Goal: Task Accomplishment & Management: Use online tool/utility

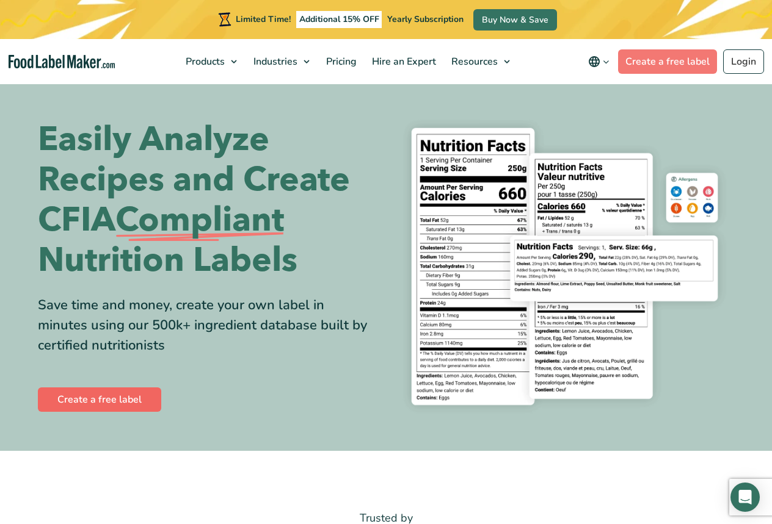
click at [139, 401] on link "Create a free label" at bounding box center [99, 400] width 123 height 24
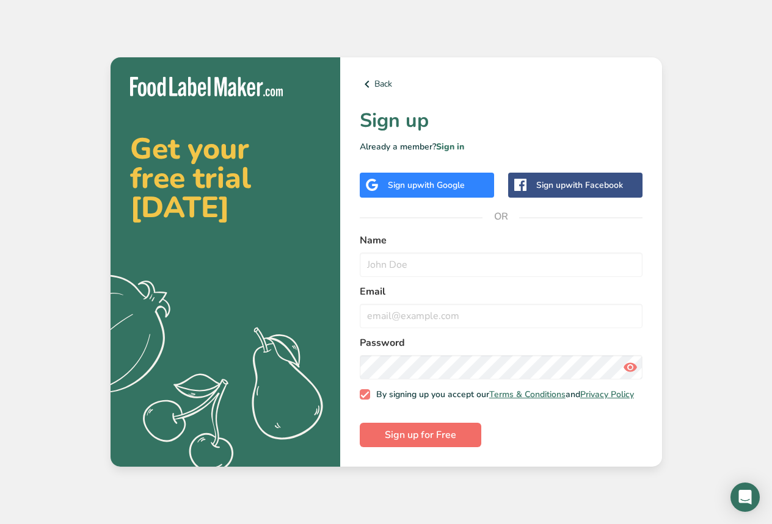
click at [408, 439] on span "Sign up for Free" at bounding box center [420, 435] width 71 height 15
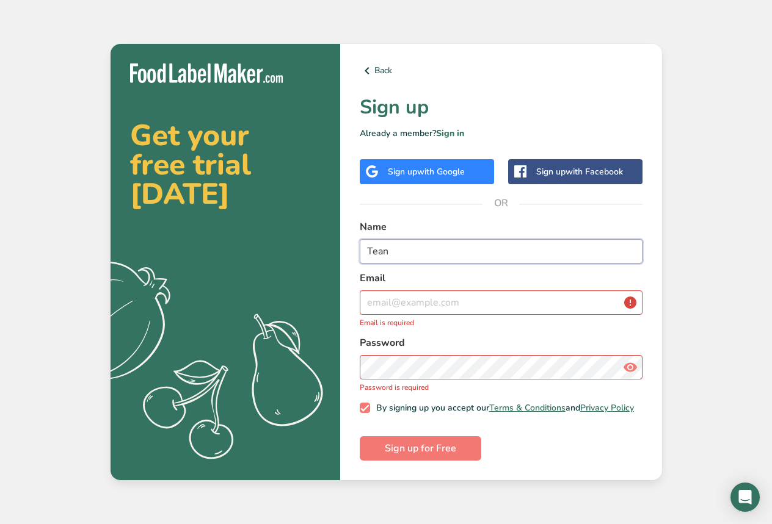
type input "Tean"
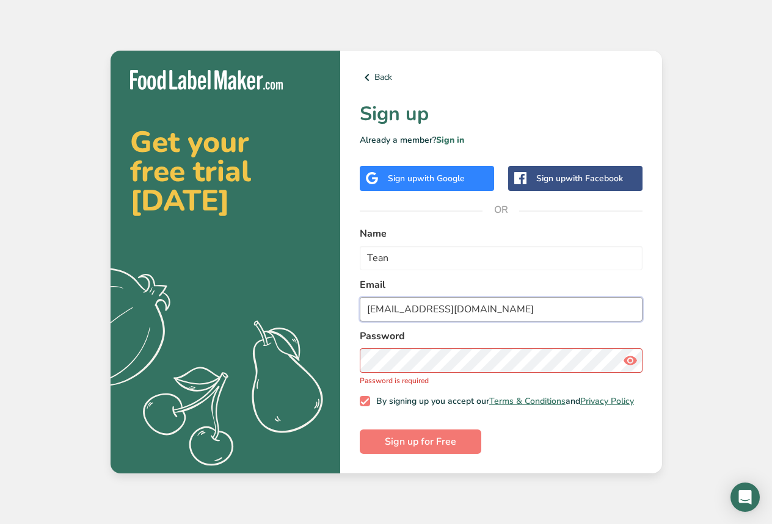
type input "[EMAIL_ADDRESS][DOMAIN_NAME]"
click at [510, 283] on label "Email" at bounding box center [501, 285] width 283 height 15
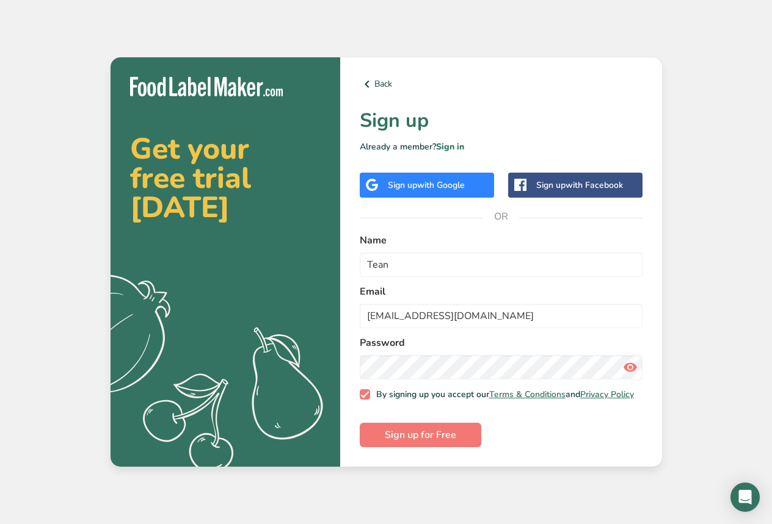
click at [632, 366] on icon at bounding box center [630, 367] width 15 height 22
click at [463, 444] on button "Sign up for Free" at bounding box center [420, 435] width 121 height 24
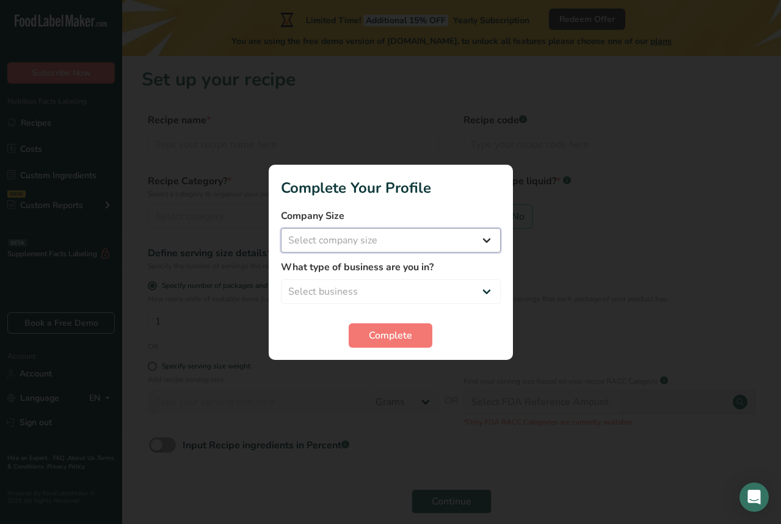
select select "1"
click at [409, 340] on span "Complete" at bounding box center [390, 335] width 43 height 15
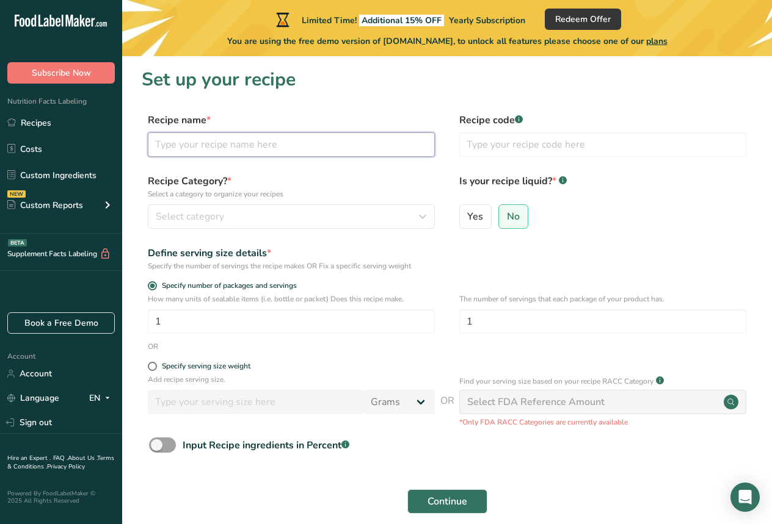
click at [278, 146] on input "text" at bounding box center [291, 144] width 287 height 24
click at [298, 214] on div "Select category" at bounding box center [288, 216] width 264 height 15
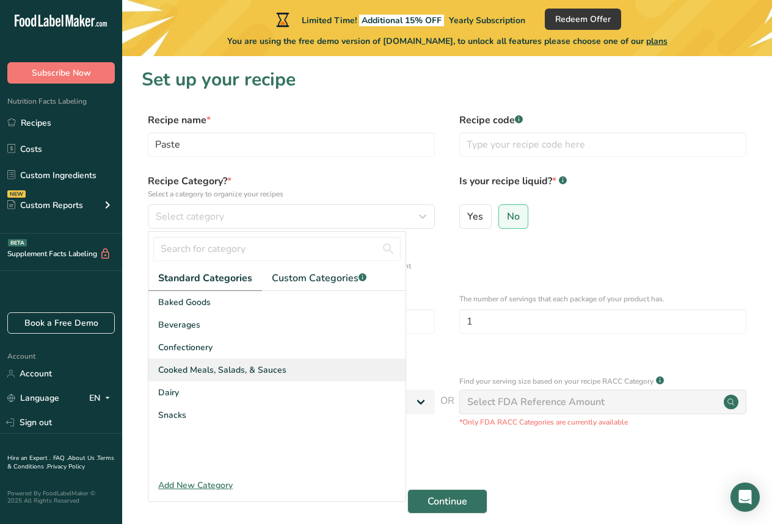
click at [316, 374] on div "Cooked Meals, Salads, & Sauces" at bounding box center [276, 370] width 257 height 23
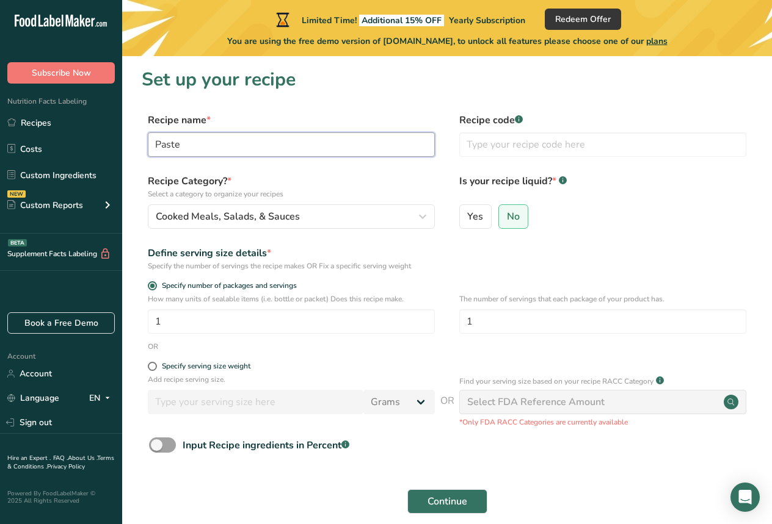
click at [157, 144] on input "Paste" at bounding box center [291, 144] width 287 height 24
type input "Curry Paste"
click at [512, 219] on span "No" at bounding box center [513, 217] width 13 height 12
click at [507, 219] on input "No" at bounding box center [503, 216] width 8 height 8
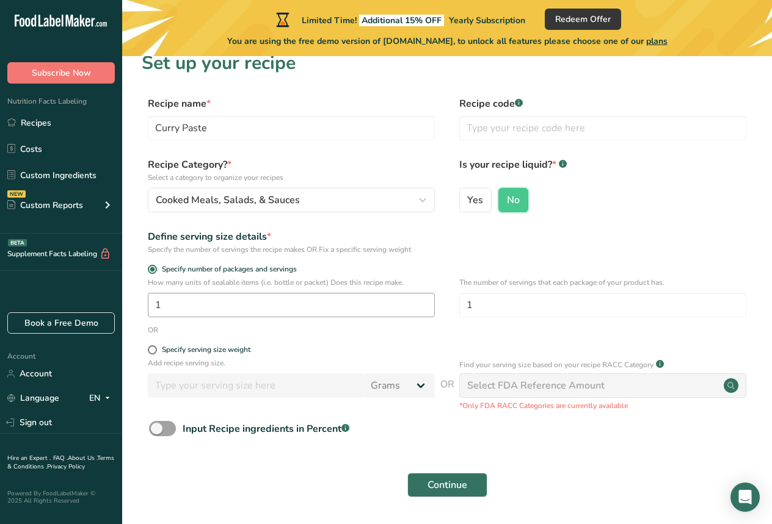
scroll to position [55, 0]
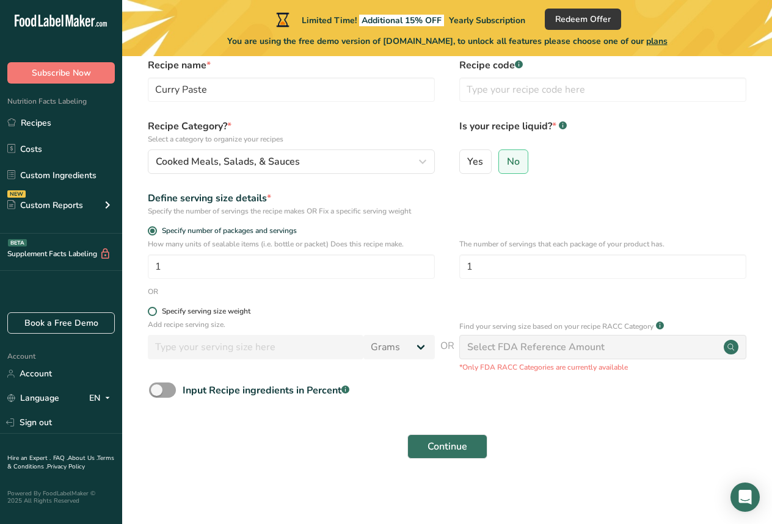
click at [154, 311] on span at bounding box center [152, 311] width 9 height 9
click at [154, 311] on input "Specify serving size weight" at bounding box center [152, 312] width 8 height 8
radio input "true"
radio input "false"
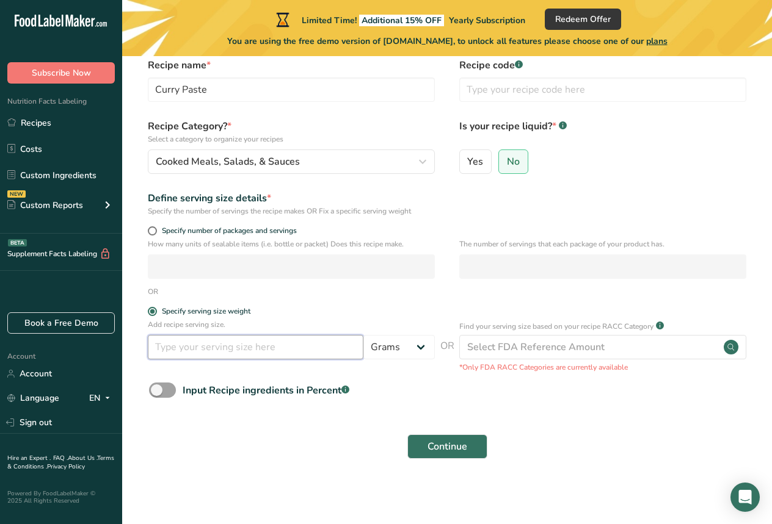
click at [238, 349] on input "number" at bounding box center [255, 347] width 215 height 24
type input "2"
type input "20"
click at [322, 424] on form "Recipe name * Curry Paste Recipe code .a-a{fill:#347362;}.b-a{fill:#fff;} Recip…" at bounding box center [447, 262] width 610 height 408
click at [173, 391] on span at bounding box center [162, 390] width 27 height 15
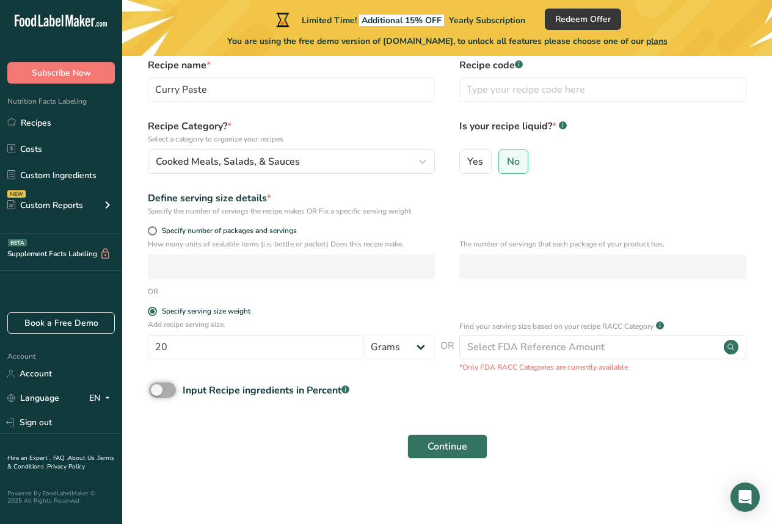
click at [157, 391] on input "Input Recipe ingredients in Percent .a-a{fill:#347362;}.b-a{fill:#fff;}" at bounding box center [153, 390] width 8 height 8
checkbox input "true"
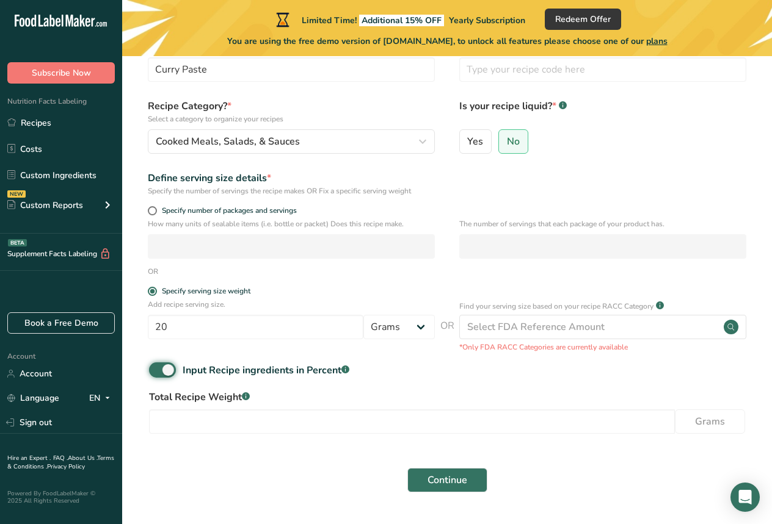
scroll to position [109, 0]
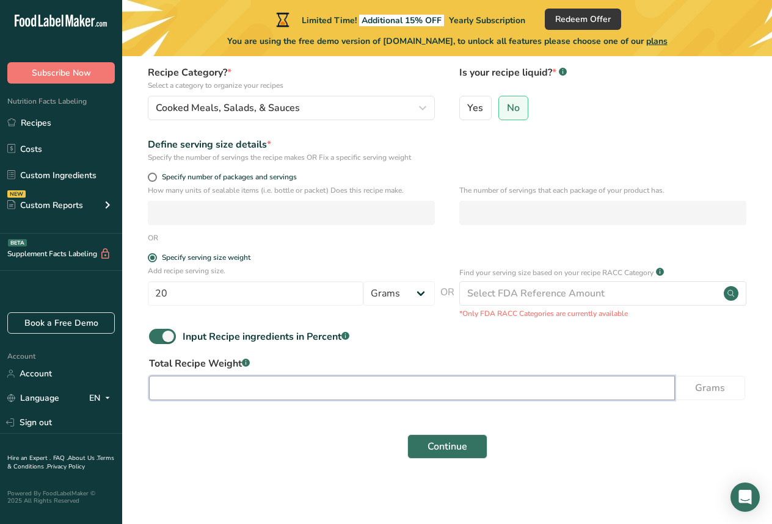
click at [298, 391] on input "number" at bounding box center [412, 388] width 526 height 24
type input "250"
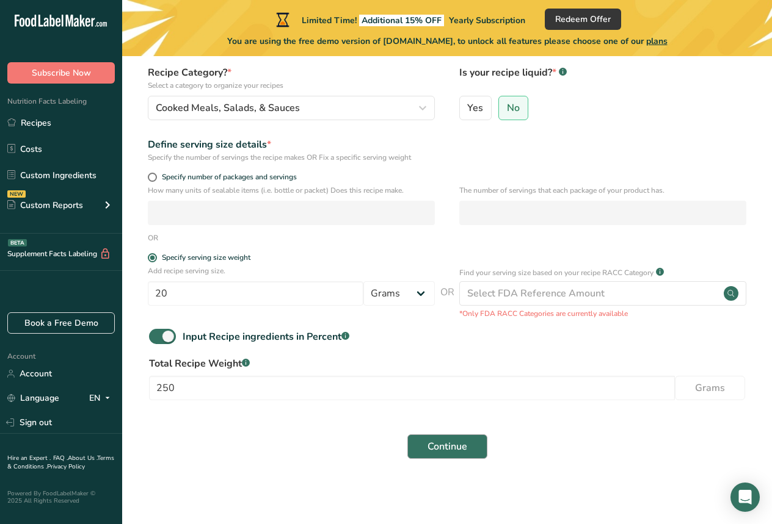
click at [443, 450] on span "Continue" at bounding box center [447, 446] width 40 height 15
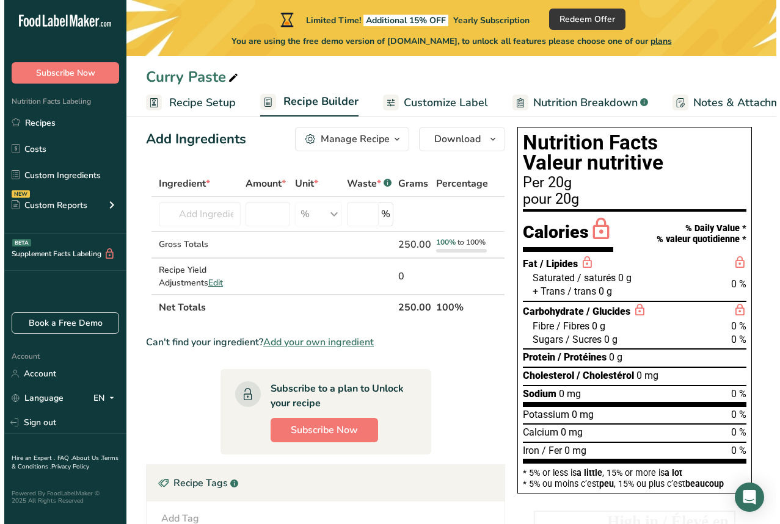
scroll to position [20, 0]
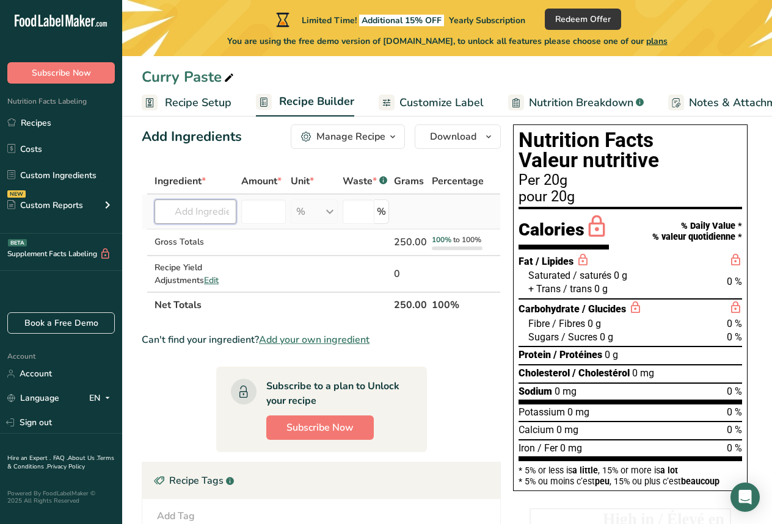
click at [211, 212] on input "text" at bounding box center [195, 212] width 82 height 24
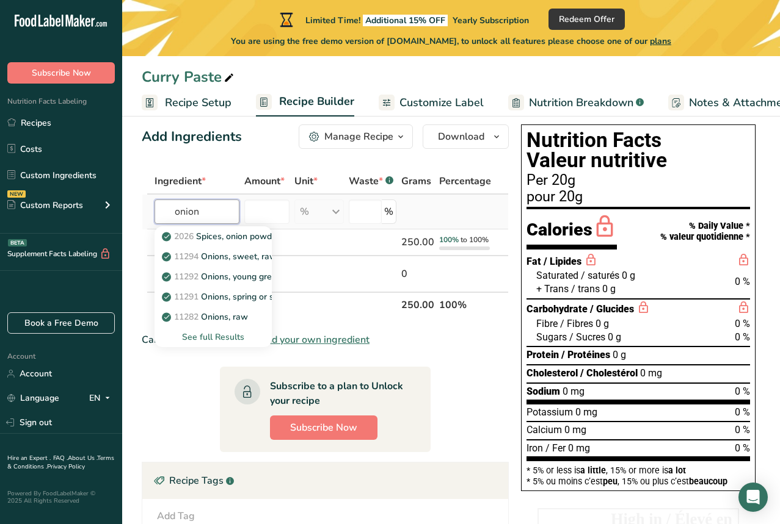
type input "onion"
click at [223, 338] on div "See full Results" at bounding box center [213, 337] width 98 height 13
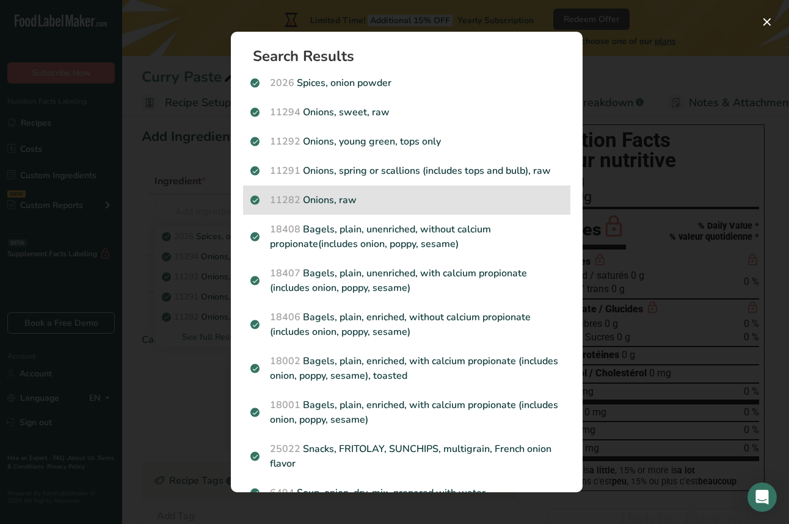
click at [380, 200] on p "11282 Onions, raw" at bounding box center [406, 200] width 313 height 15
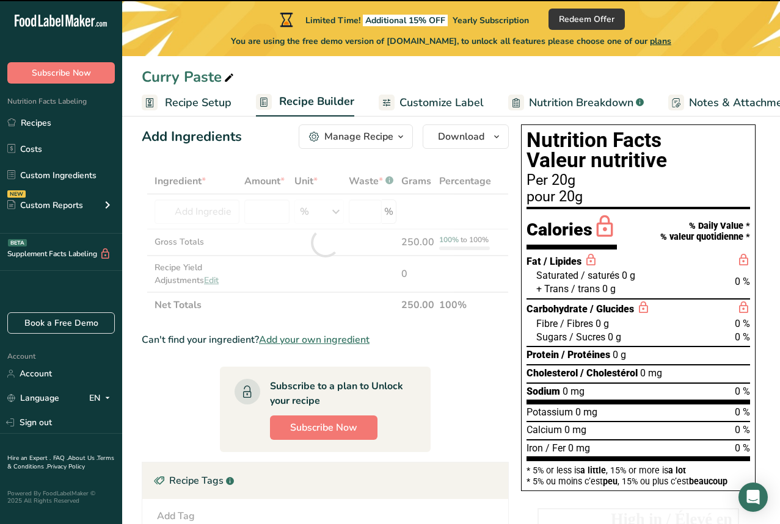
type input "0"
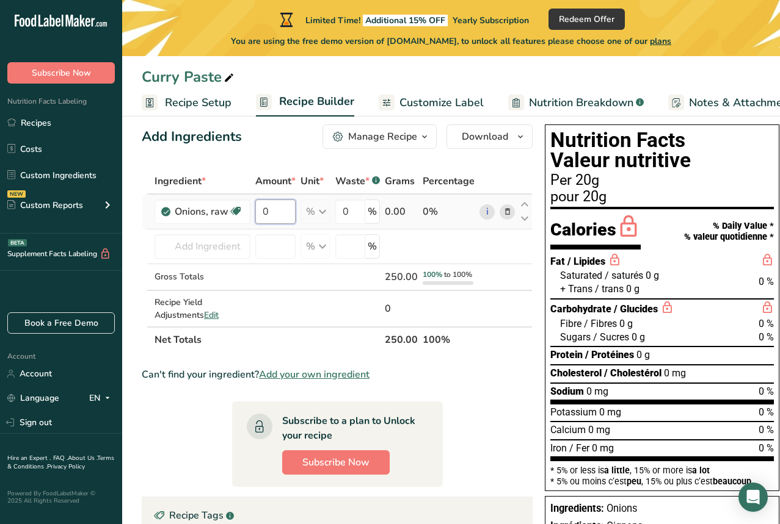
click at [288, 211] on input "0" at bounding box center [275, 212] width 40 height 24
type input "25"
click at [212, 247] on div "Ingredient * Amount * Unit * Waste * .a-a{fill:#347362;}.b-a{fill:#fff;} Grams …" at bounding box center [337, 260] width 391 height 184
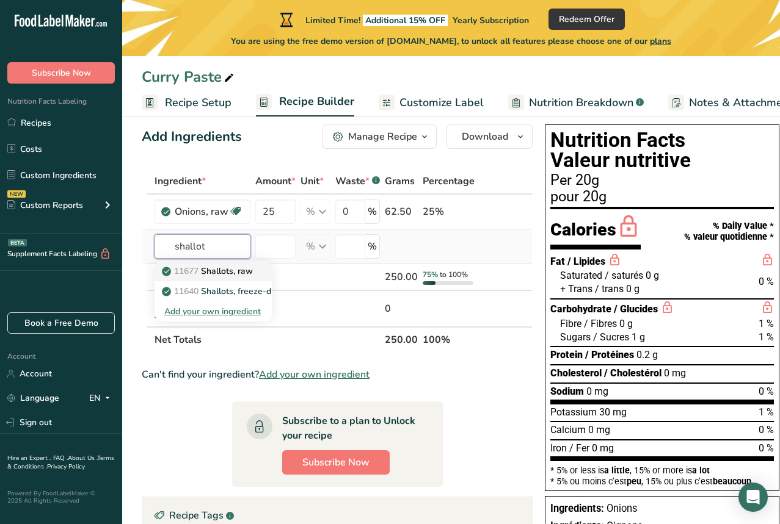
type input "shallot"
click at [227, 269] on p "11677 Shallots, raw" at bounding box center [208, 271] width 89 height 13
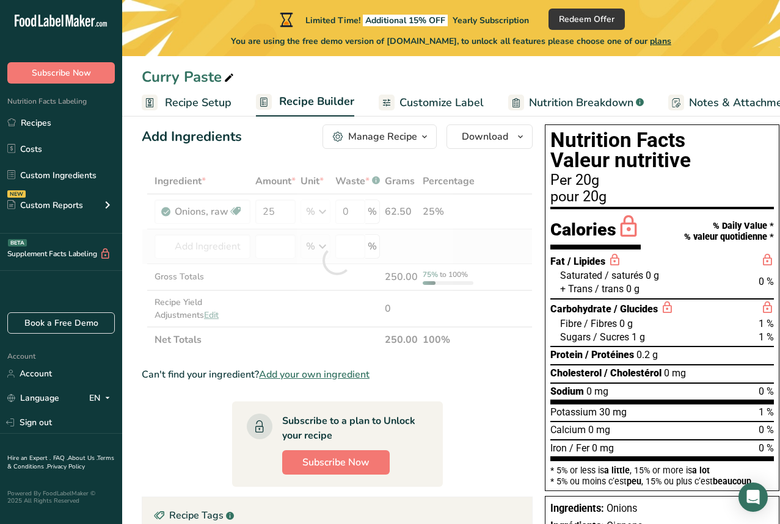
type input "Shallots, raw"
type input "0"
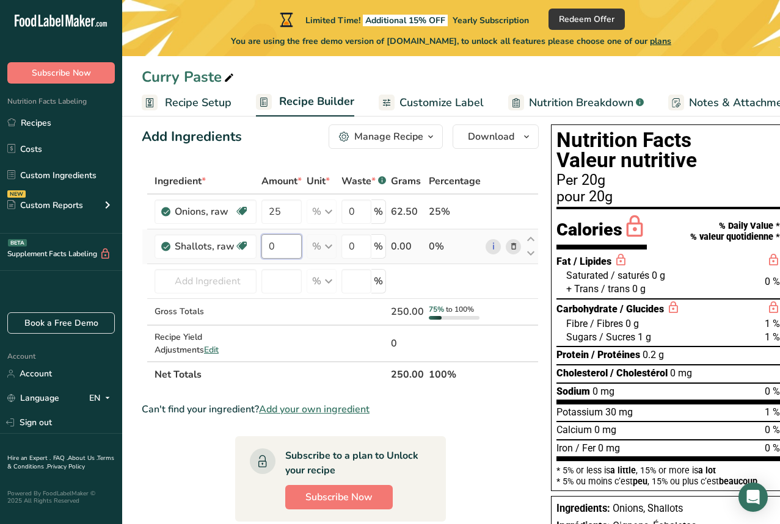
click at [293, 248] on input "0" at bounding box center [281, 246] width 40 height 24
type input "6.2"
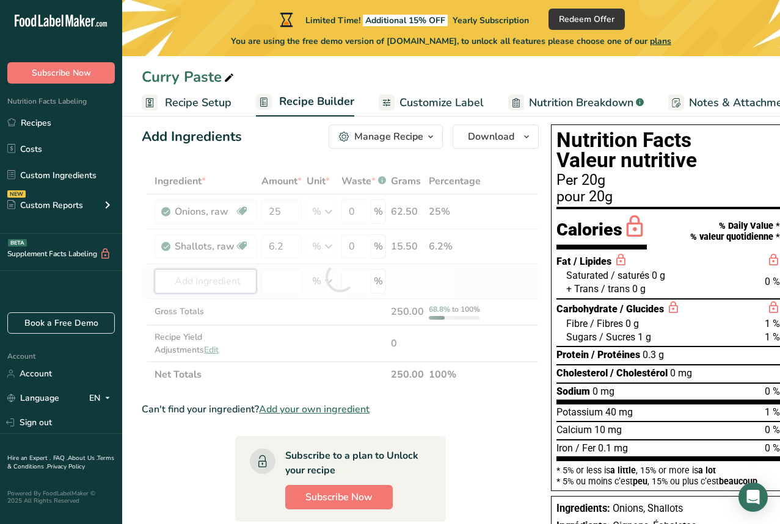
click at [215, 281] on div "Ingredient * Amount * Unit * Waste * .a-a{fill:#347362;}.b-a{fill:#fff;} Grams …" at bounding box center [340, 277] width 397 height 219
type input "ga"
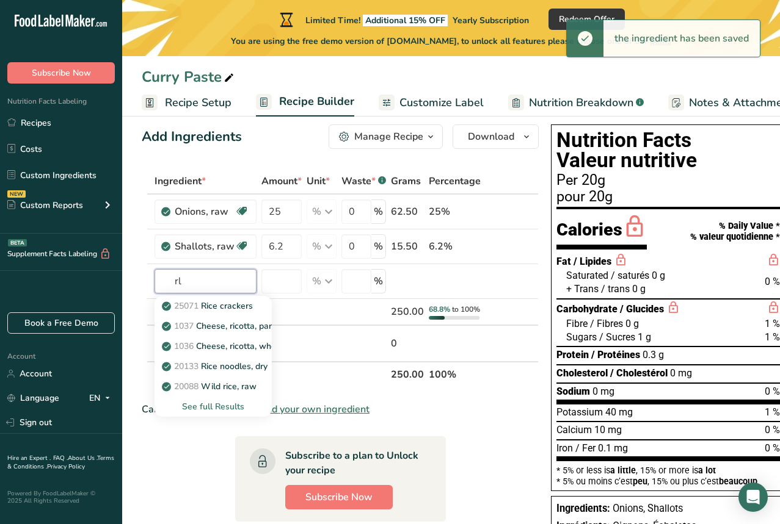
type input "r"
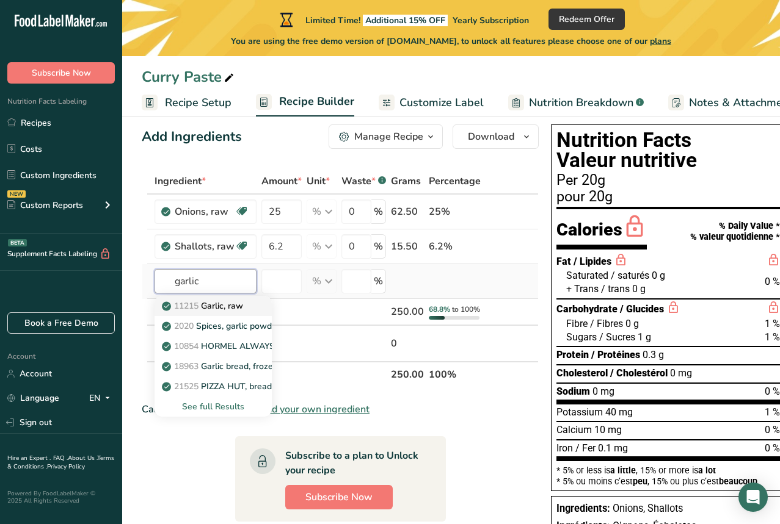
type input "garlic"
click at [215, 308] on p "11215 Garlic, raw" at bounding box center [203, 306] width 79 height 13
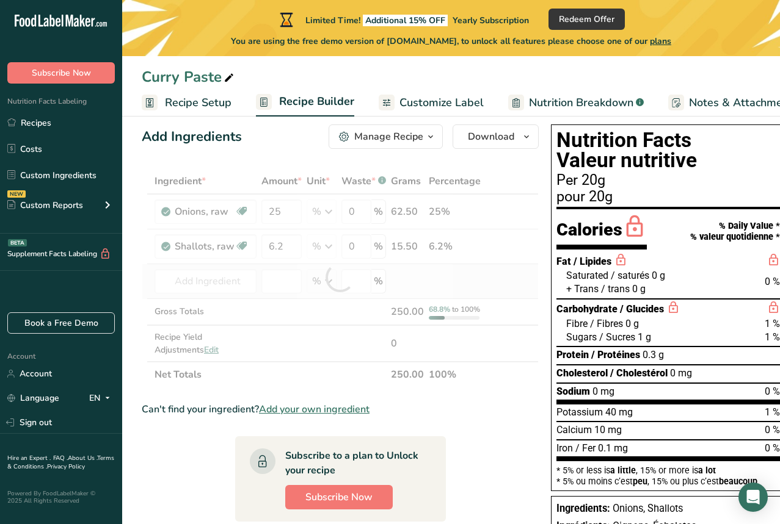
type input "Garlic, raw"
type input "0"
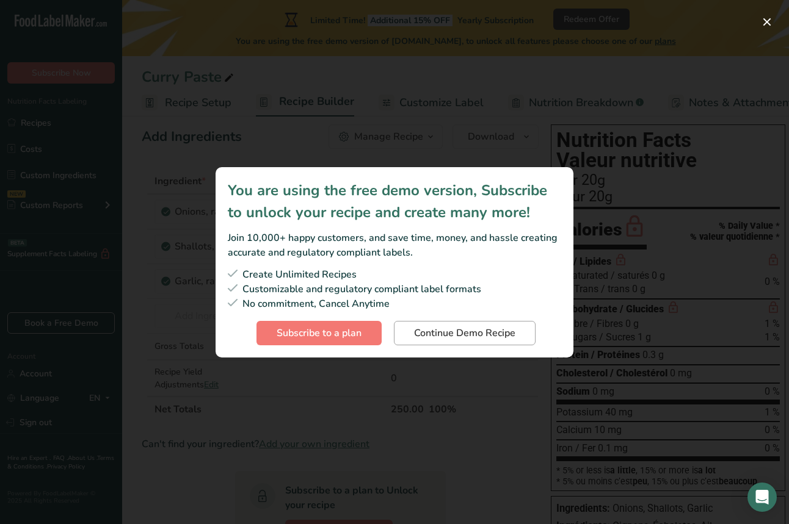
click at [498, 336] on span "Continue Demo Recipe" at bounding box center [464, 333] width 101 height 15
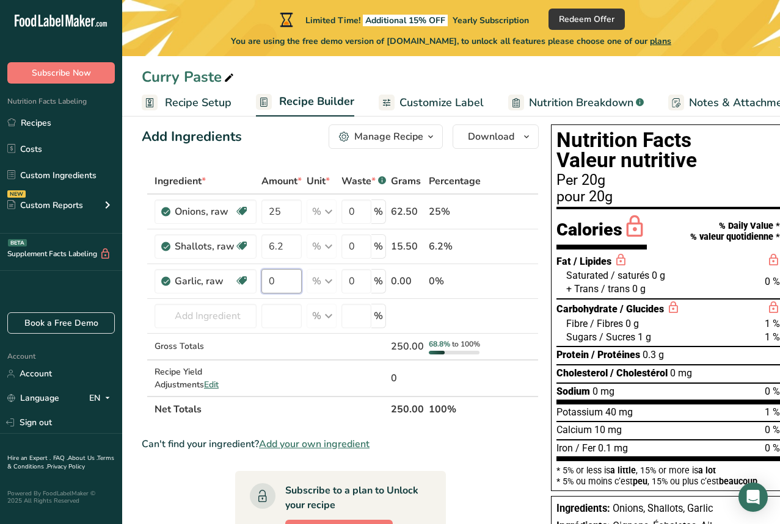
click at [283, 280] on input "0" at bounding box center [281, 281] width 40 height 24
type input "20.7"
click at [228, 319] on div "Ingredient * Amount * Unit * Waste * .a-a{fill:#347362;}.b-a{fill:#fff;} Grams …" at bounding box center [340, 295] width 397 height 254
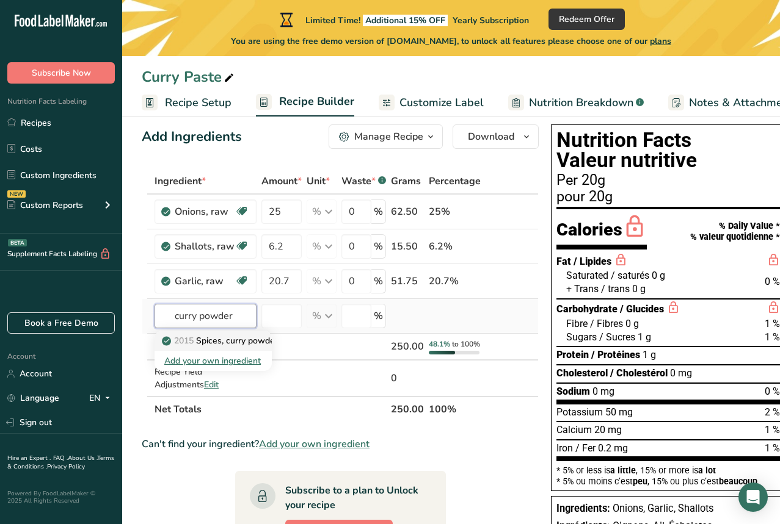
type input "curry powder"
click at [256, 344] on p "2015 Spices, curry powder" at bounding box center [221, 341] width 114 height 13
type input "Spices, curry powder"
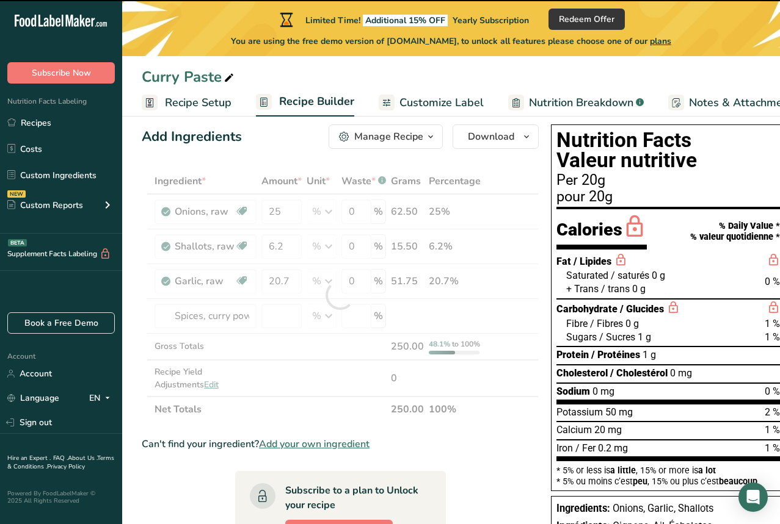
type input "0"
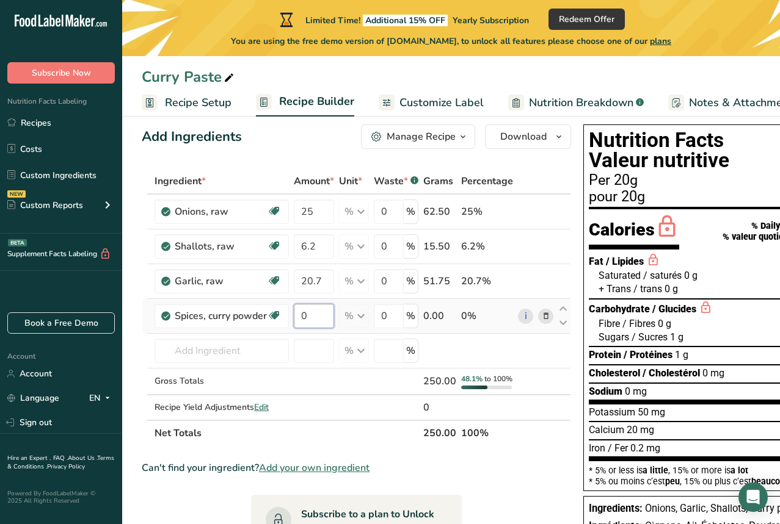
click at [309, 314] on input "0" at bounding box center [314, 316] width 40 height 24
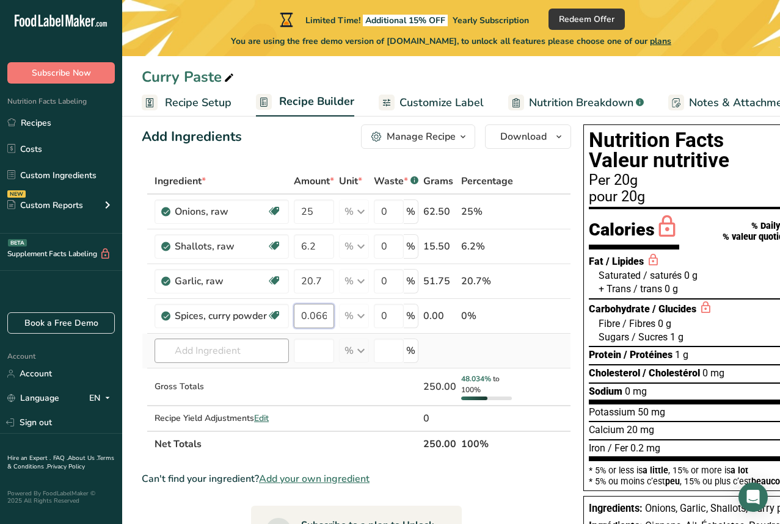
type input "0.066"
click at [247, 349] on div "Ingredient * Amount * Unit * Waste * .a-a{fill:#347362;}.b-a{fill:#fff;} Grams …" at bounding box center [356, 312] width 429 height 289
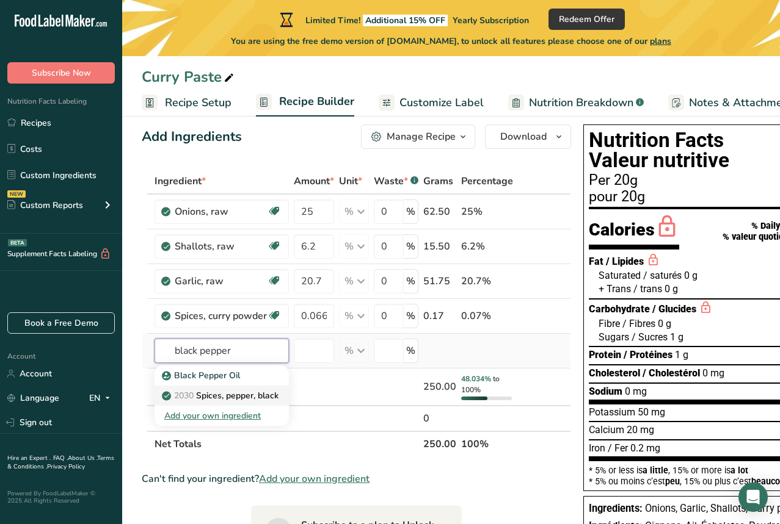
type input "black pepper"
click at [259, 395] on p "2030 Spices, pepper, black" at bounding box center [221, 395] width 114 height 13
type input "Spices, pepper, black"
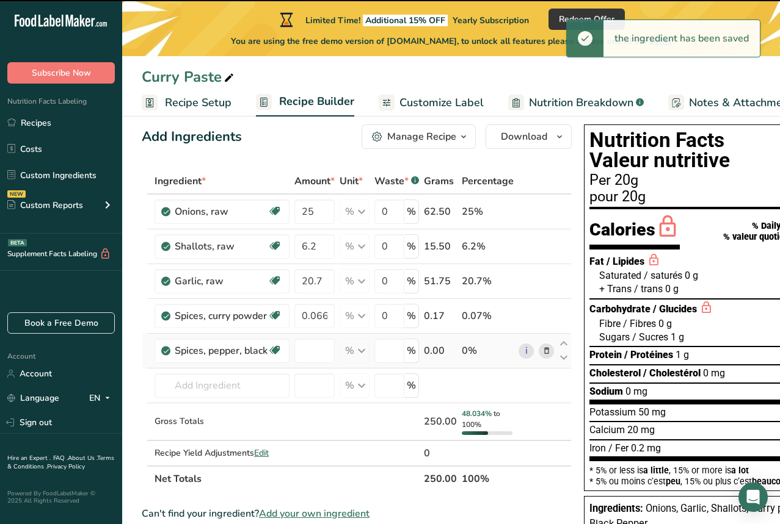
type input "0"
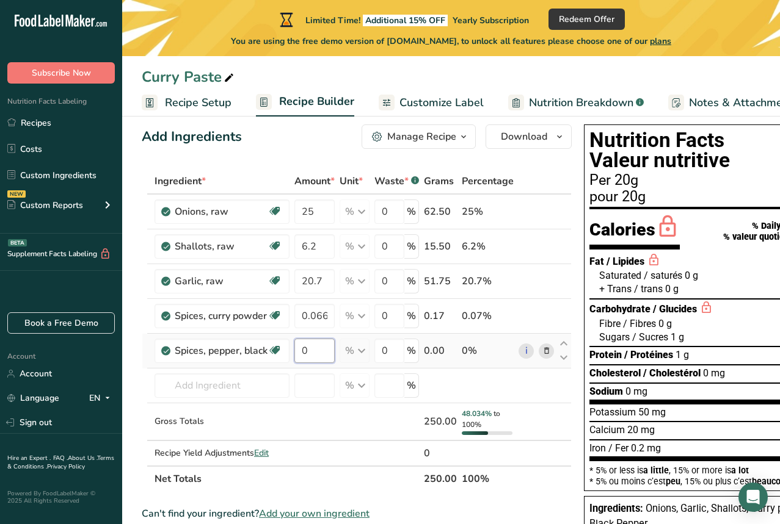
click at [320, 351] on input "0" at bounding box center [314, 351] width 40 height 24
type input "0.012"
click at [240, 387] on div "Ingredient * Amount * Unit * Waste * .a-a{fill:#347362;}.b-a{fill:#fff;} Grams …" at bounding box center [357, 330] width 430 height 324
click at [230, 387] on input "text" at bounding box center [221, 386] width 135 height 24
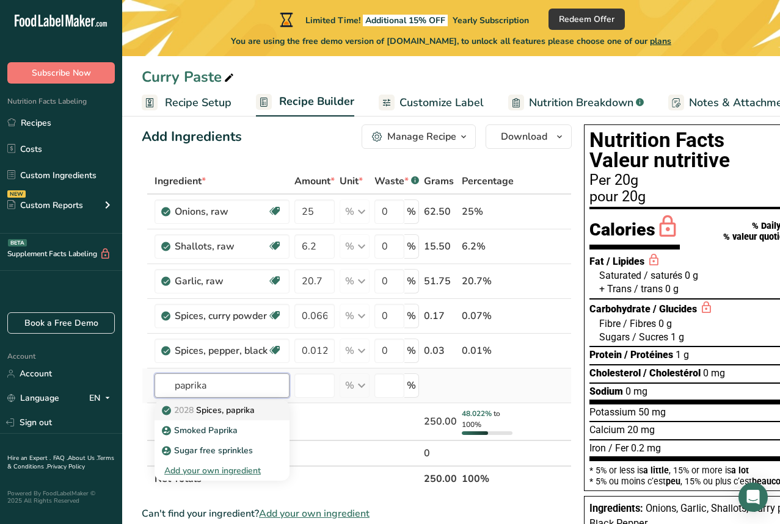
type input "paprika"
click at [226, 415] on p "2028 Spices, paprika" at bounding box center [209, 410] width 90 height 13
type input "Spices, paprika"
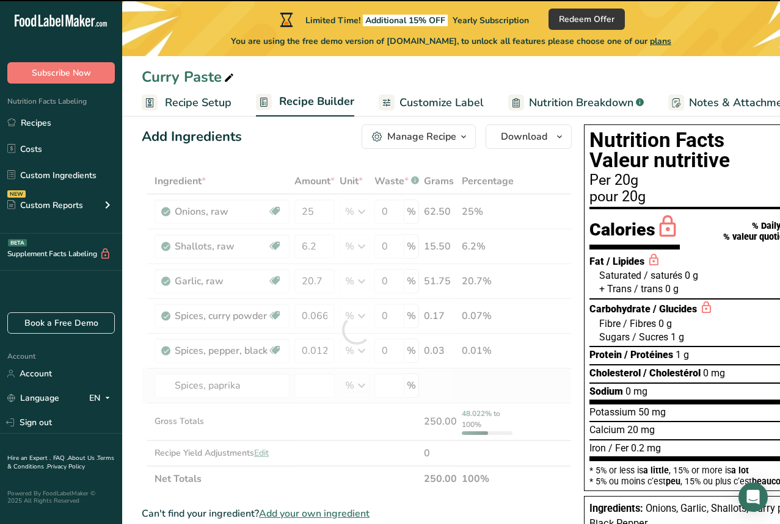
type input "0"
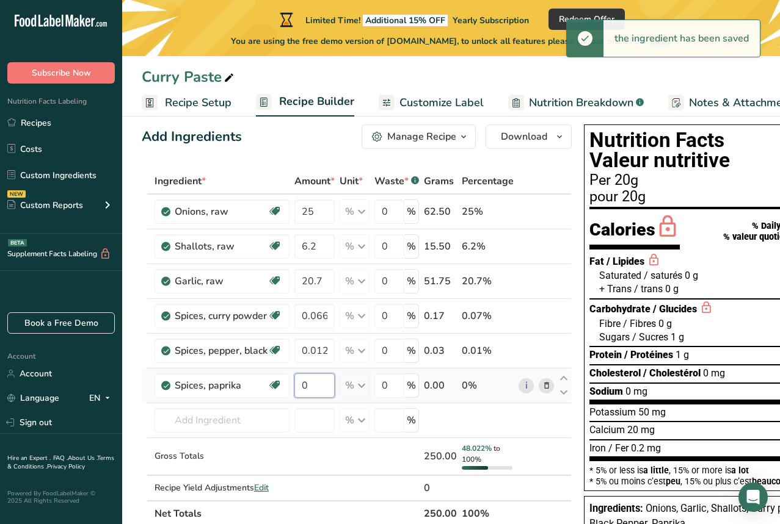
click at [322, 387] on input "0" at bounding box center [314, 386] width 40 height 24
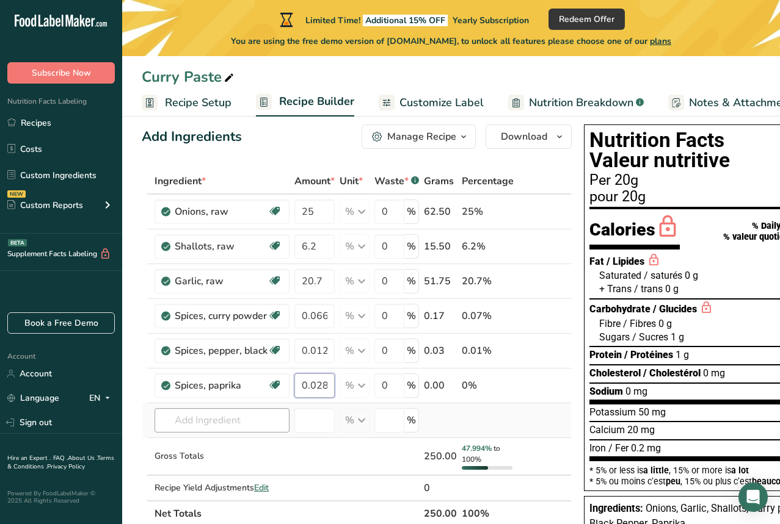
type input "0.028"
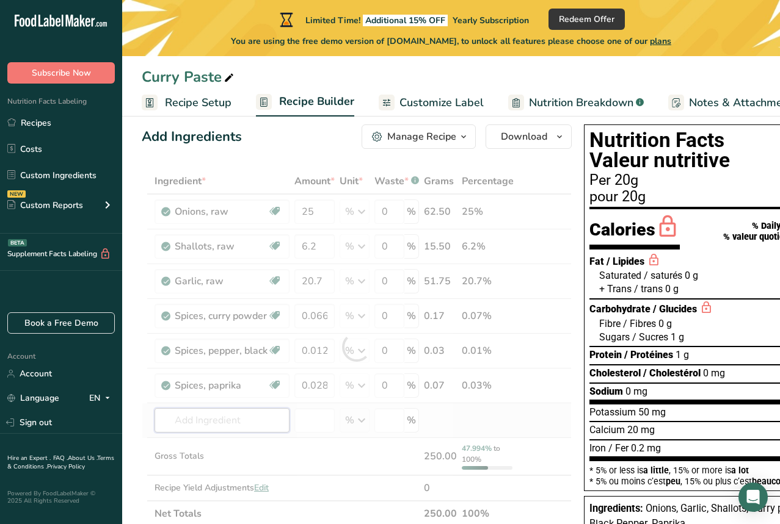
click at [234, 425] on div "Ingredient * Amount * Unit * Waste * .a-a{fill:#347362;}.b-a{fill:#fff;} Grams …" at bounding box center [357, 347] width 430 height 358
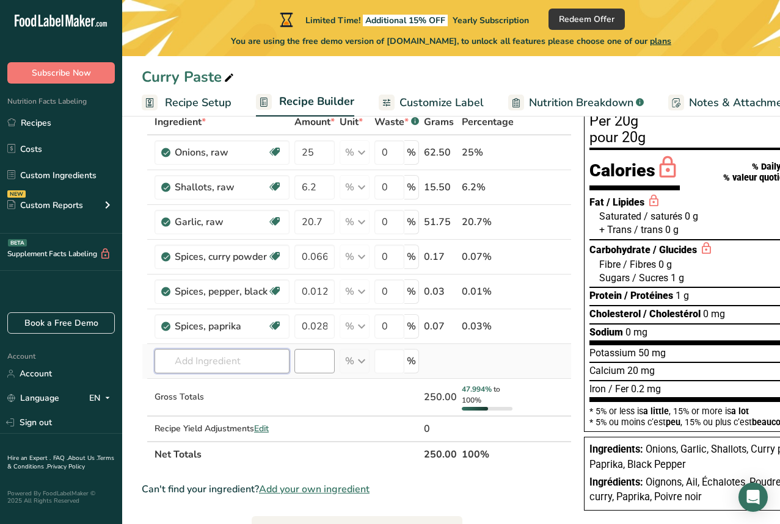
scroll to position [90, 0]
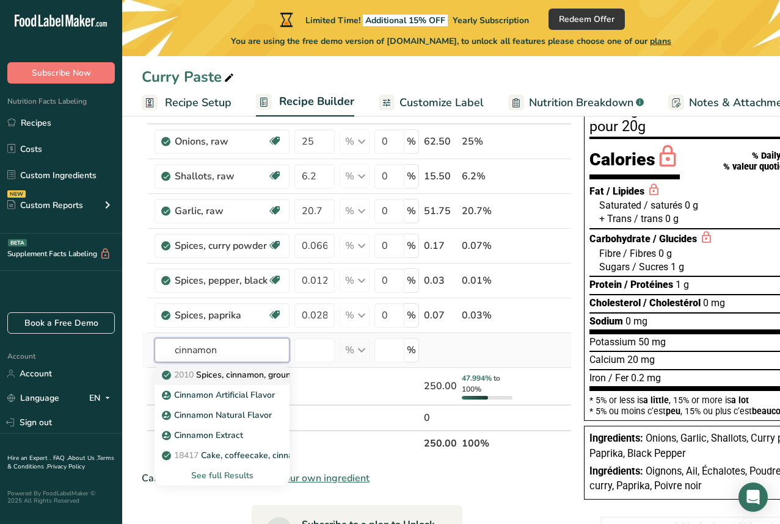
type input "cinnamon"
click at [220, 374] on p "2010 Spices, cinnamon, ground" at bounding box center [229, 375] width 131 height 13
type input "Spices, cinnamon, ground"
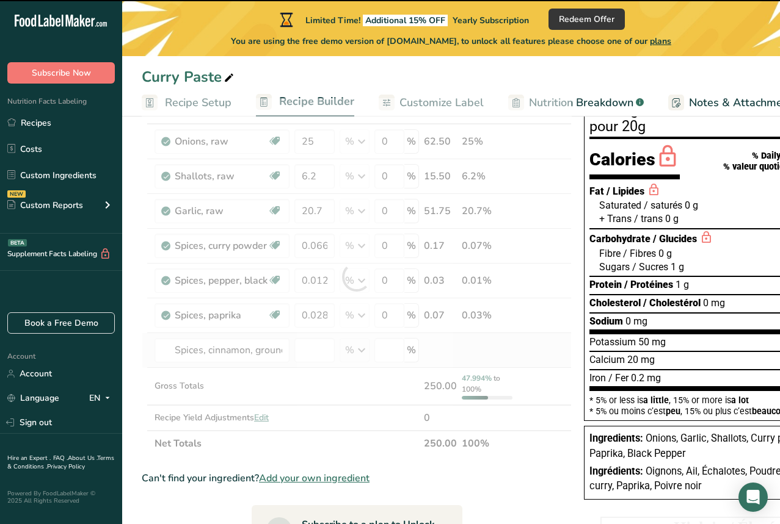
type input "0"
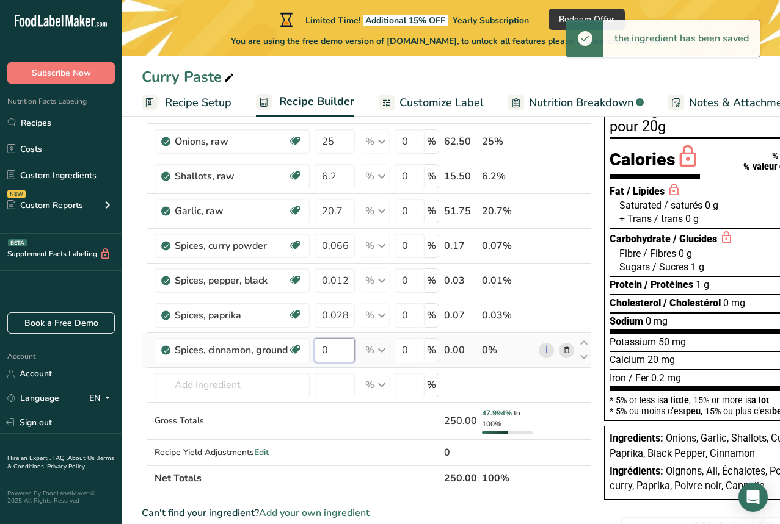
click at [339, 351] on input "0" at bounding box center [334, 350] width 40 height 24
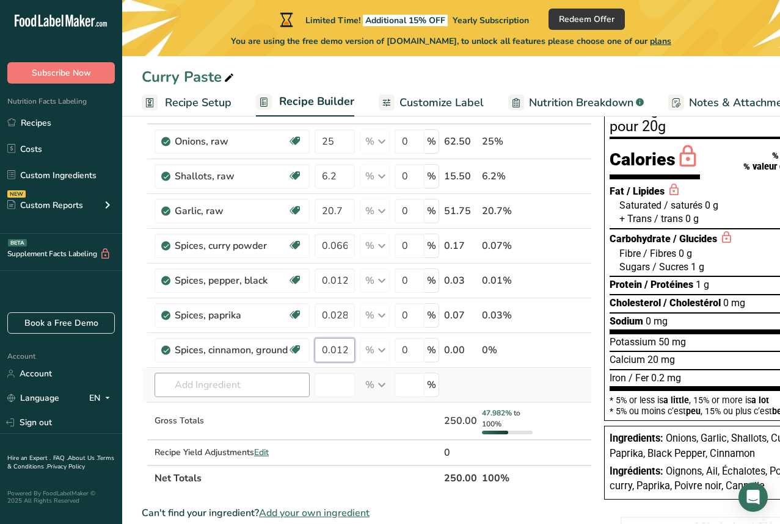
type input "0.012"
click at [265, 386] on div "Ingredient * Amount * Unit * Waste * .a-a{fill:#347362;}.b-a{fill:#fff;} Grams …" at bounding box center [367, 294] width 450 height 393
click at [255, 387] on input "text" at bounding box center [231, 385] width 155 height 24
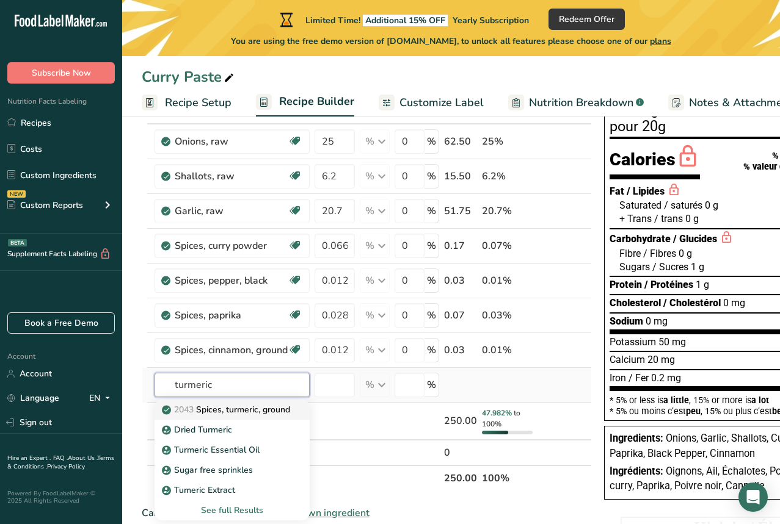
type input "turmeric"
click at [244, 410] on p "2043 Spices, turmeric, ground" at bounding box center [227, 409] width 126 height 13
type input "Spices, turmeric, ground"
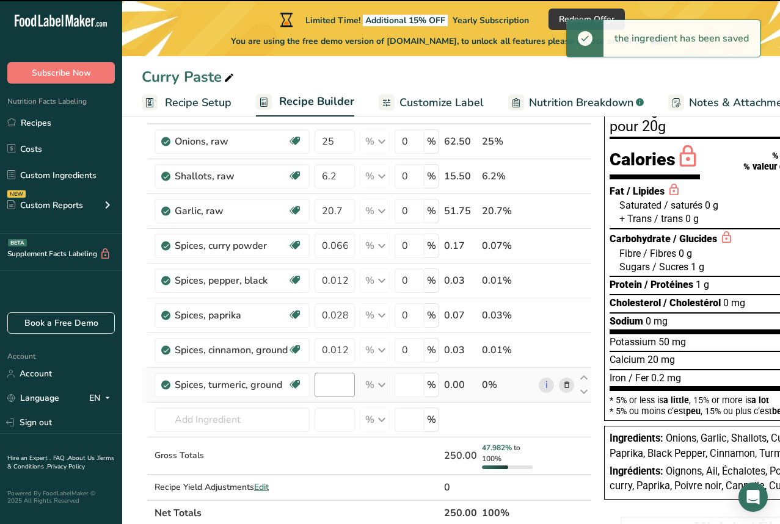
type input "0"
click at [341, 386] on input "0" at bounding box center [334, 385] width 40 height 24
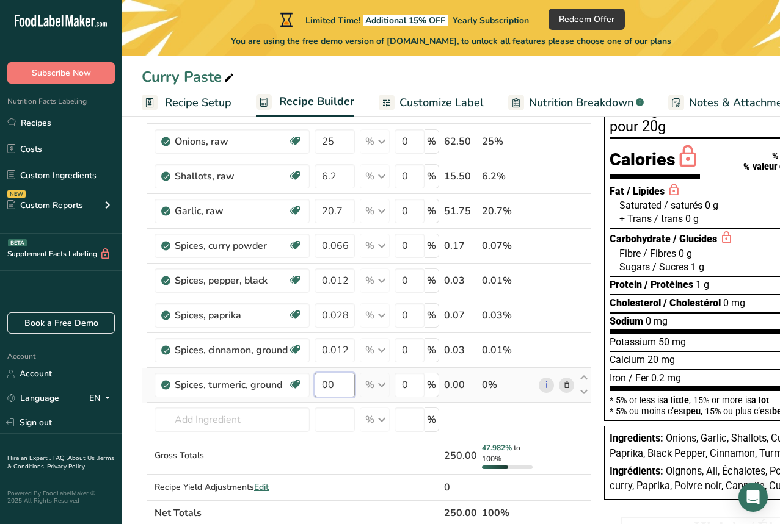
type input "1"
type input "0.015"
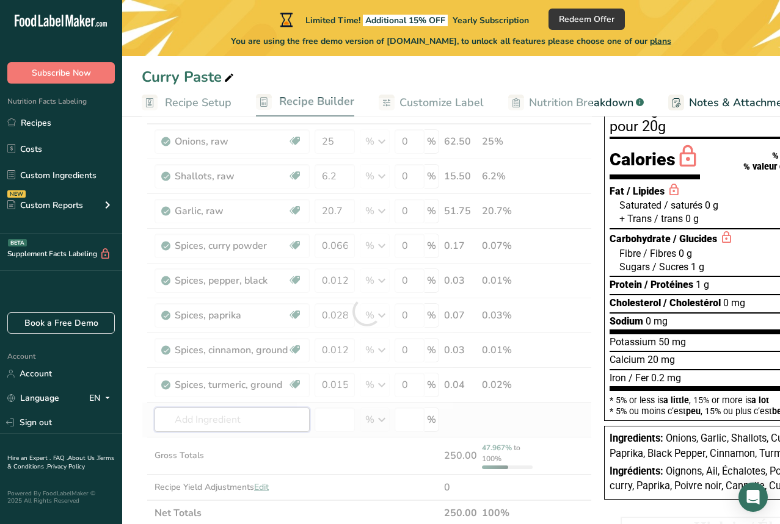
click at [245, 424] on div "Ingredient * Amount * Unit * Waste * .a-a{fill:#347362;}.b-a{fill:#fff;} Grams …" at bounding box center [367, 312] width 450 height 428
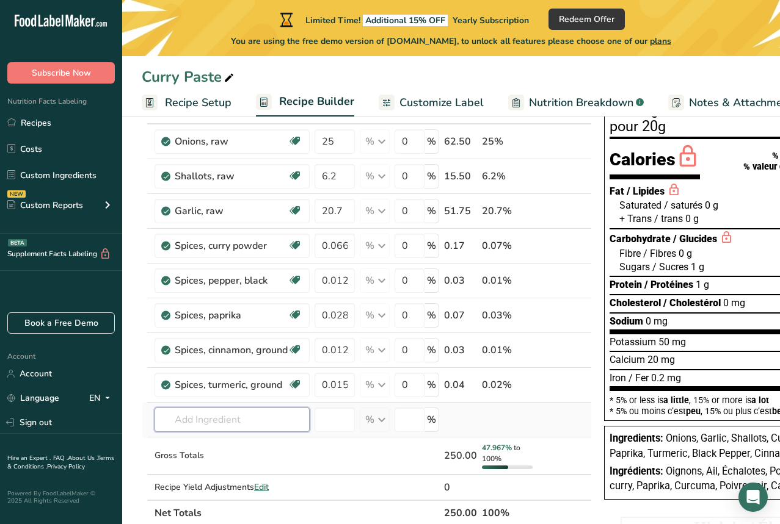
click at [213, 421] on input "text" at bounding box center [231, 420] width 155 height 24
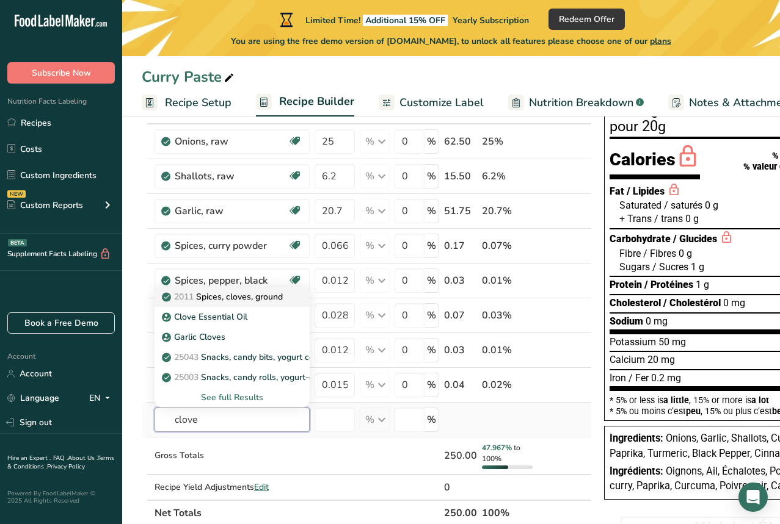
type input "clove"
click at [229, 298] on p "2011 Spices, cloves, ground" at bounding box center [223, 297] width 118 height 13
type input "Spices, cloves, ground"
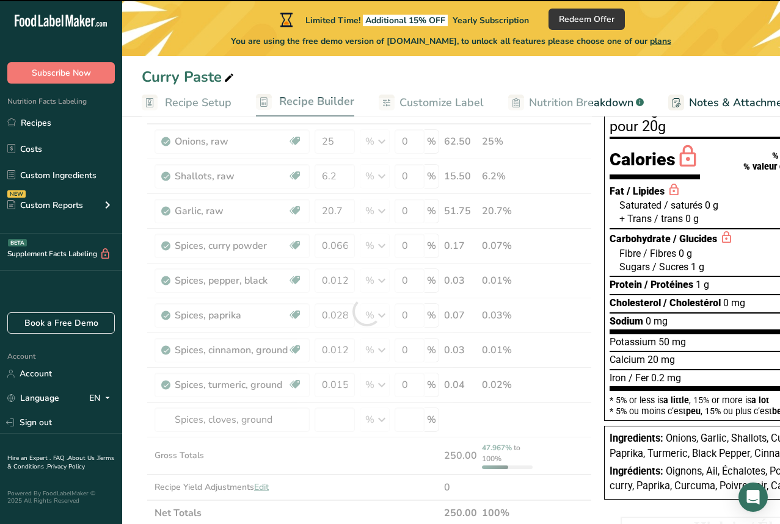
type input "0"
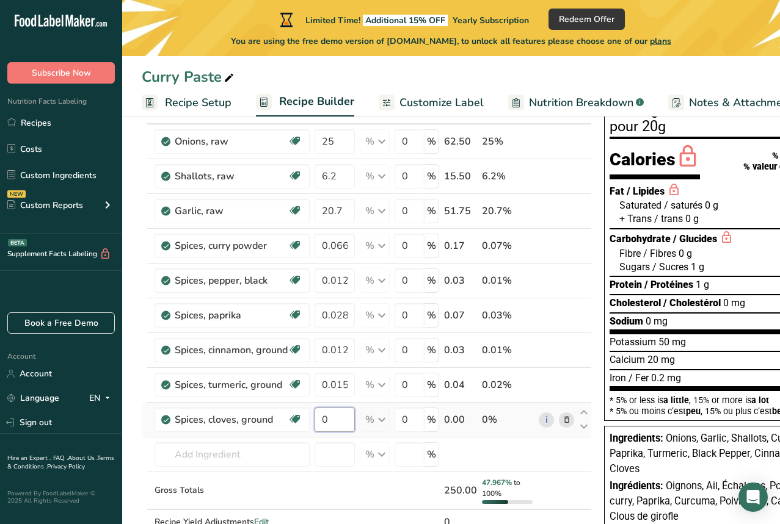
click at [333, 422] on input "0" at bounding box center [334, 420] width 40 height 24
type input "0.009"
click at [264, 456] on div "Ingredient * Amount * Unit * Waste * .a-a{fill:#347362;}.b-a{fill:#fff;} Grams …" at bounding box center [367, 329] width 450 height 463
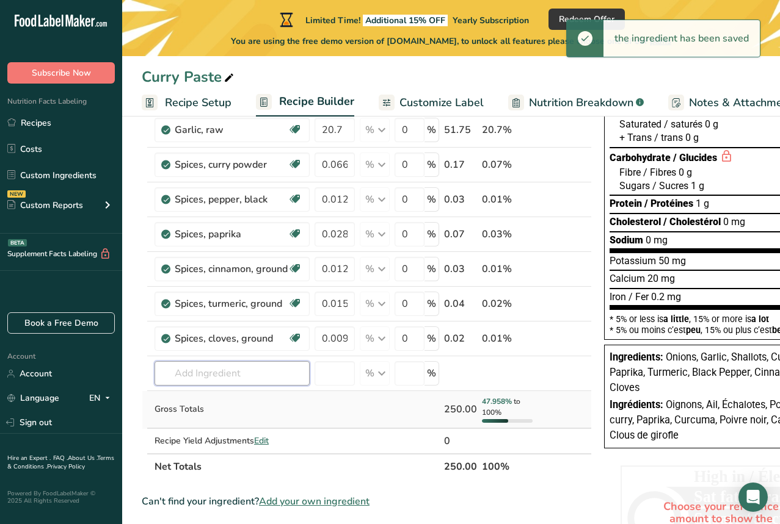
scroll to position [188, 0]
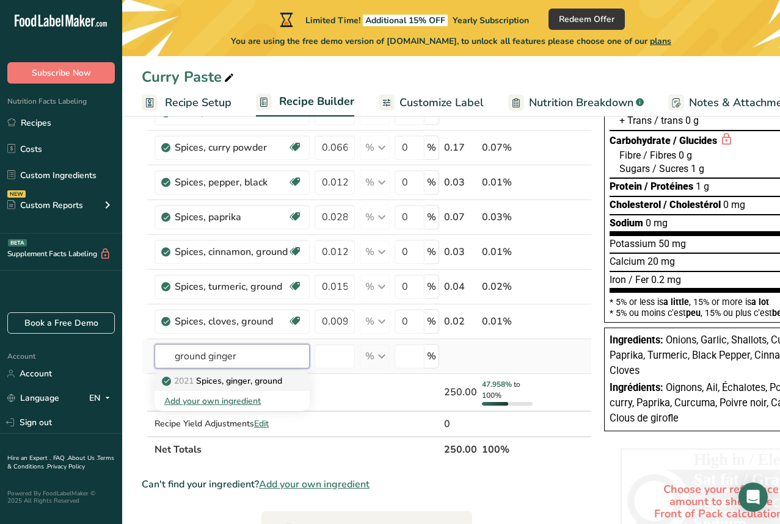
type input "ground ginger"
click at [281, 380] on p "2021 Spices, ginger, ground" at bounding box center [223, 381] width 118 height 13
type input "Spices, ginger, ground"
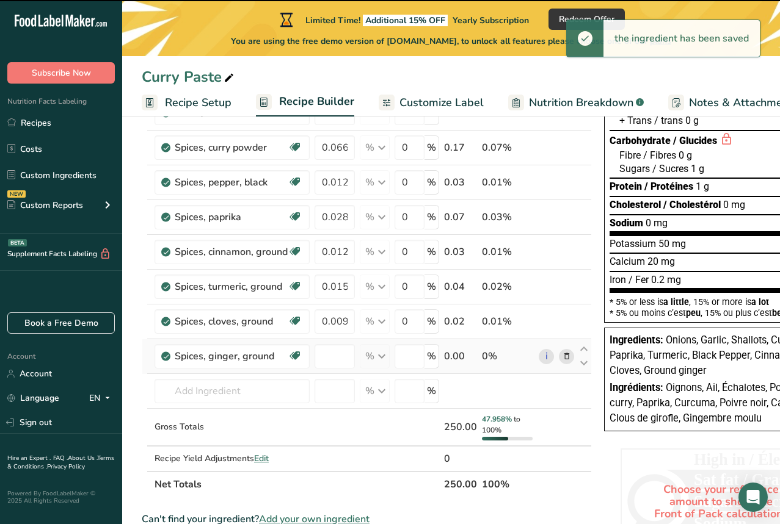
type input "0"
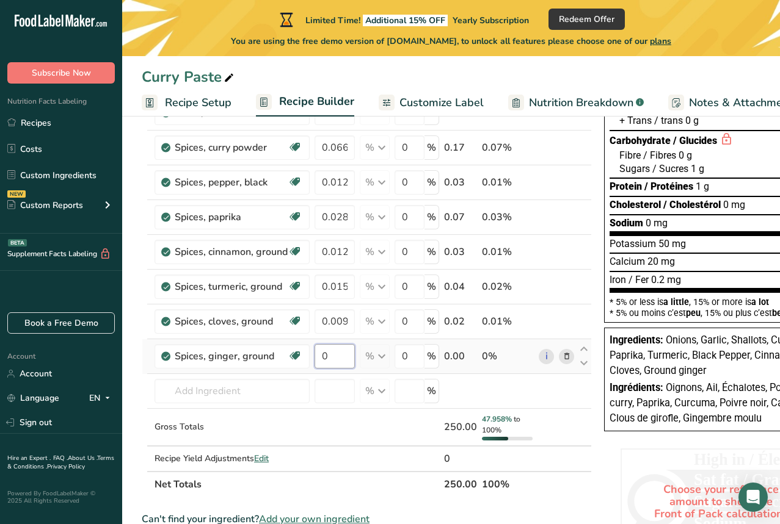
click at [338, 358] on input "0" at bounding box center [334, 356] width 40 height 24
type input "0.007"
click at [261, 392] on div "Ingredient * Amount * Unit * Waste * .a-a{fill:#347362;}.b-a{fill:#fff;} Grams …" at bounding box center [367, 248] width 450 height 497
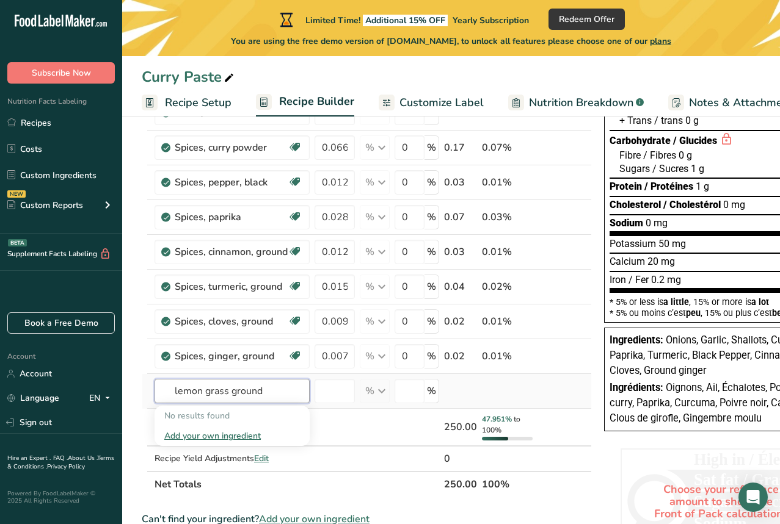
click at [204, 393] on input "lemon grass ground" at bounding box center [231, 391] width 155 height 24
click at [224, 392] on input "lemongrass ground" at bounding box center [231, 391] width 155 height 24
click at [273, 394] on input "lemongrass, ground" at bounding box center [231, 391] width 155 height 24
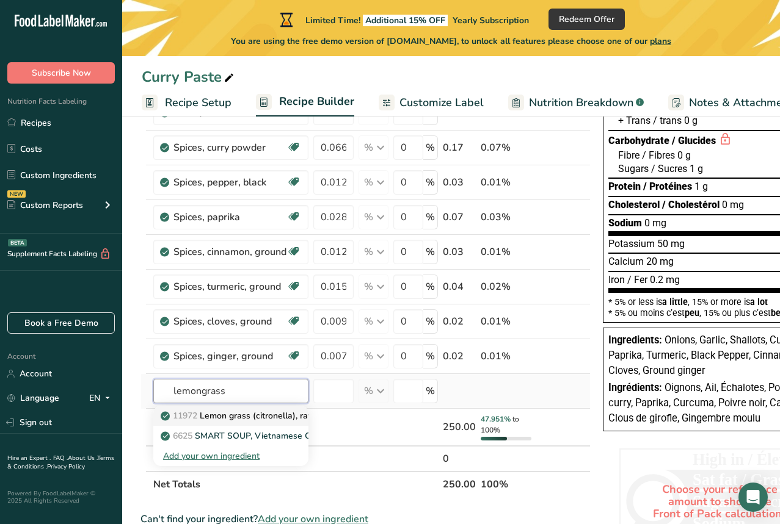
scroll to position [0, 0]
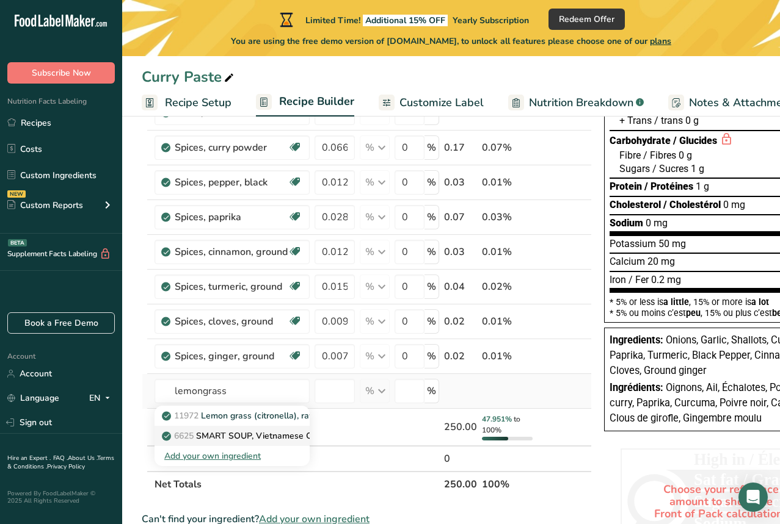
click at [289, 437] on p "6625 SMART SOUP, Vietnamese Carrot Lemongrass" at bounding box center [272, 436] width 217 height 13
type input "SMART SOUP, Vietnamese Carrot Lemongrass"
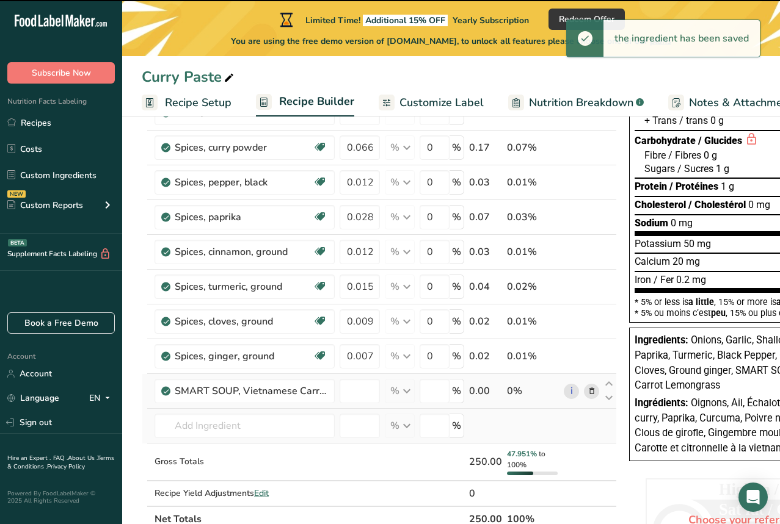
type input "0"
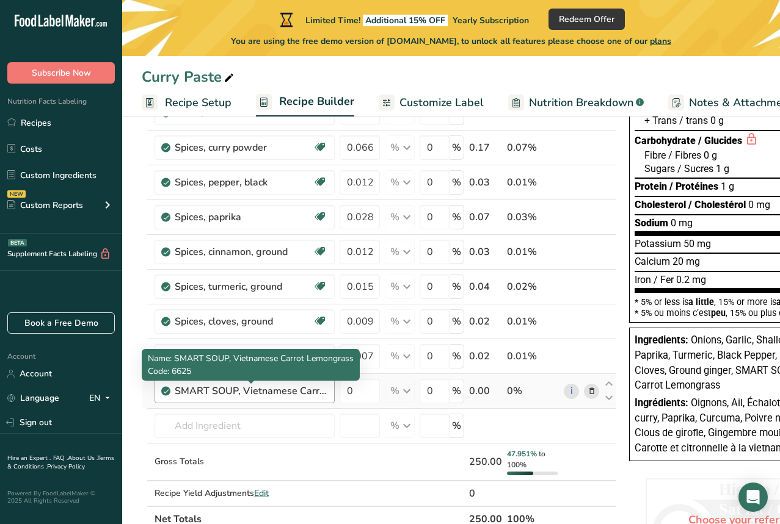
click at [300, 391] on div "SMART SOUP, Vietnamese Carrot Lemongrass" at bounding box center [251, 391] width 153 height 15
drag, startPoint x: 177, startPoint y: 391, endPoint x: 358, endPoint y: 392, distance: 181.3
click at [358, 392] on tr "SMART SOUP, Vietnamese Carrot Lemongrass 0 % Portions 10 oz 1 pouch Weight Unit…" at bounding box center [379, 391] width 474 height 35
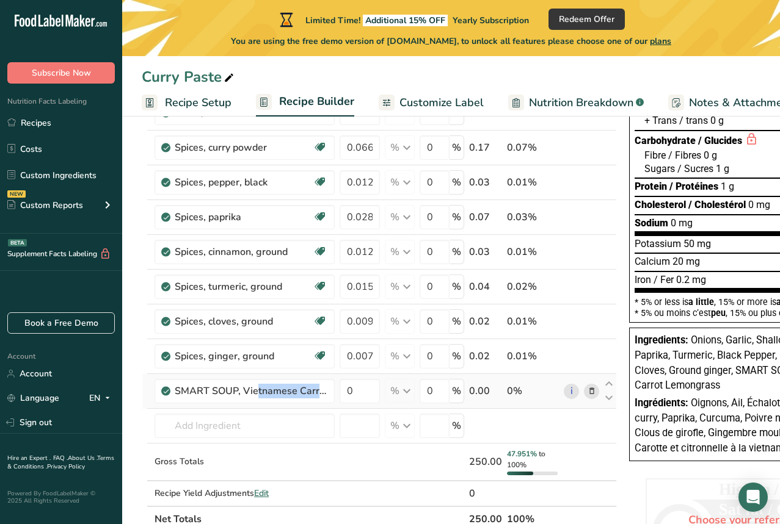
click at [591, 392] on icon at bounding box center [591, 391] width 9 height 13
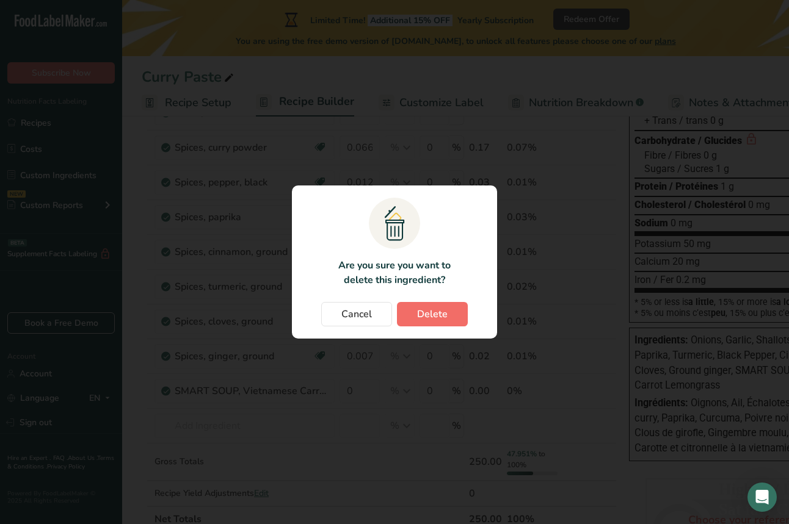
click at [436, 314] on span "Delete" at bounding box center [432, 314] width 31 height 15
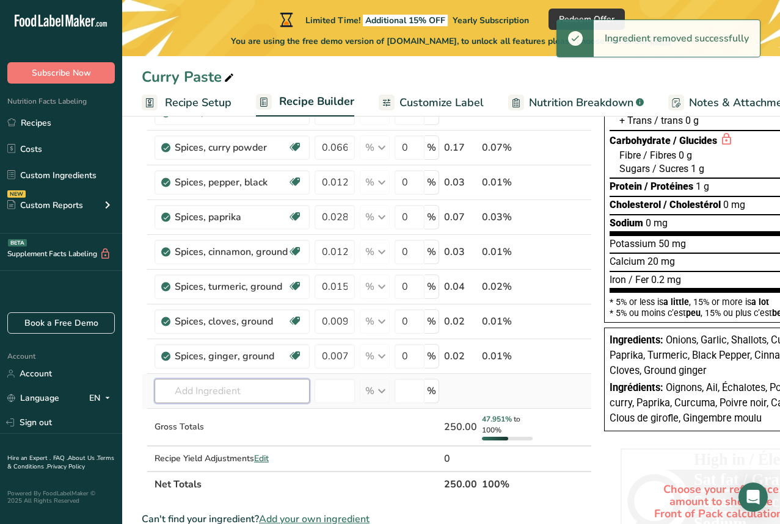
click at [245, 390] on input "text" at bounding box center [231, 391] width 155 height 24
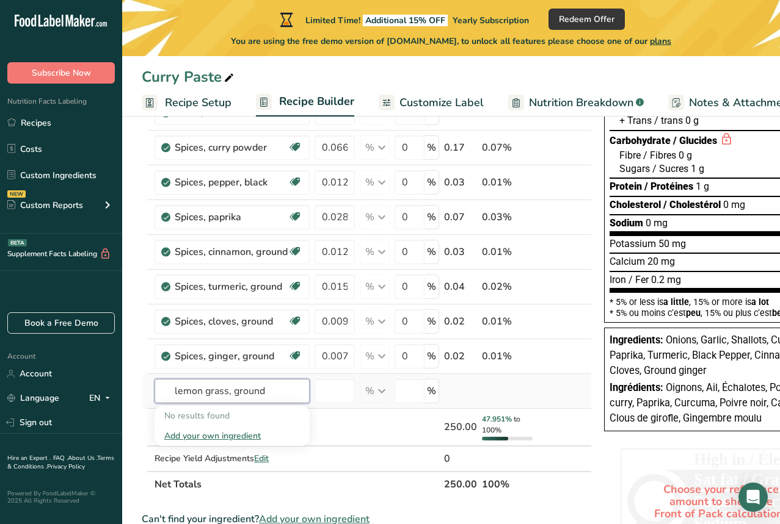
type input "lemon grass, ground"
click at [219, 436] on div "Add your own ingredient" at bounding box center [232, 436] width 136 height 13
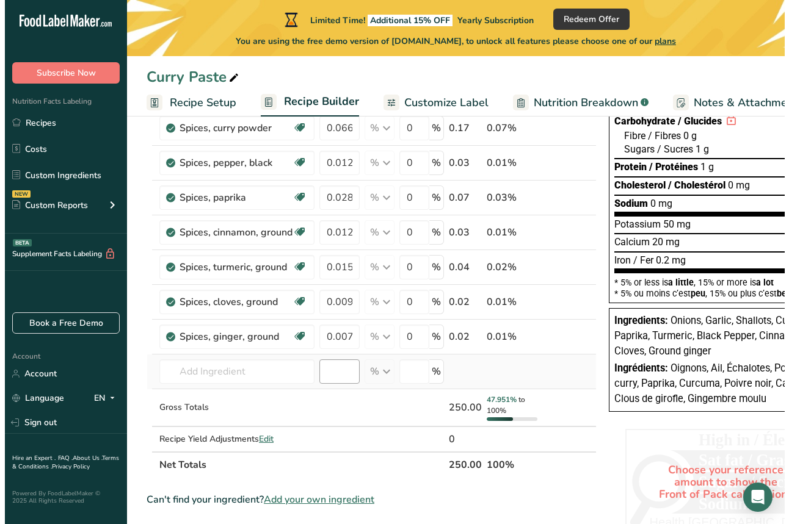
scroll to position [224, 0]
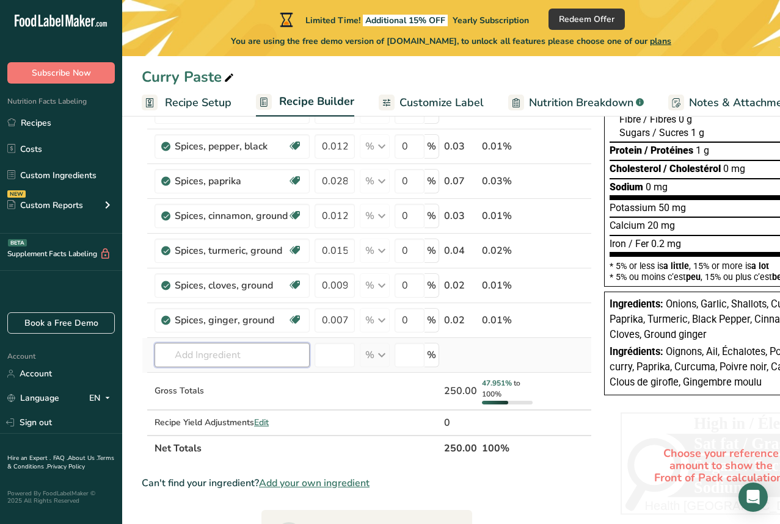
click at [237, 354] on input "text" at bounding box center [231, 355] width 155 height 24
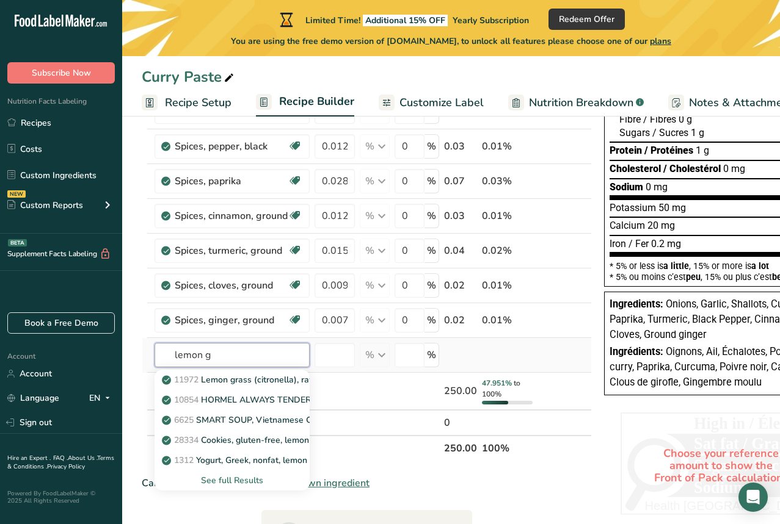
type input "lemon g"
click at [253, 481] on div "See full Results" at bounding box center [232, 480] width 136 height 13
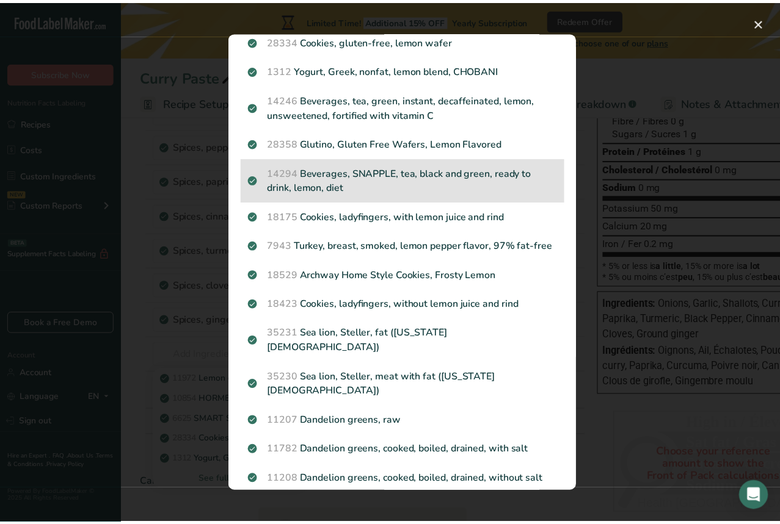
scroll to position [0, 0]
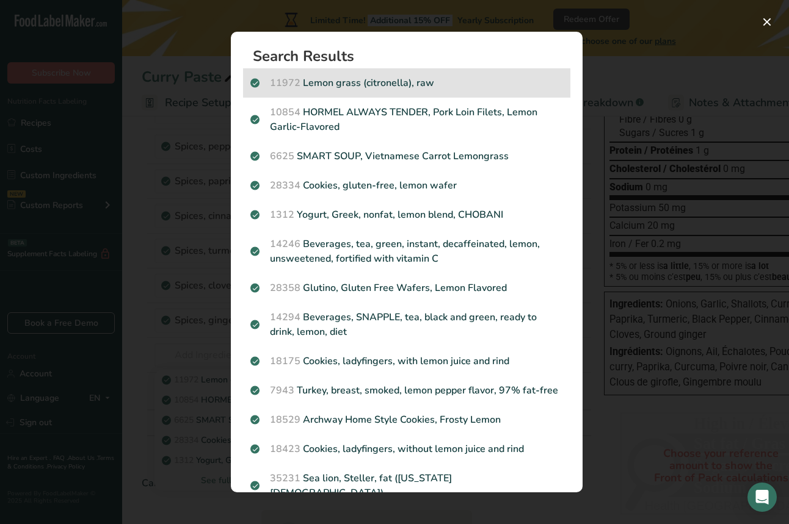
click at [414, 82] on p "11972 Lemon grass (citronella), raw" at bounding box center [406, 83] width 313 height 15
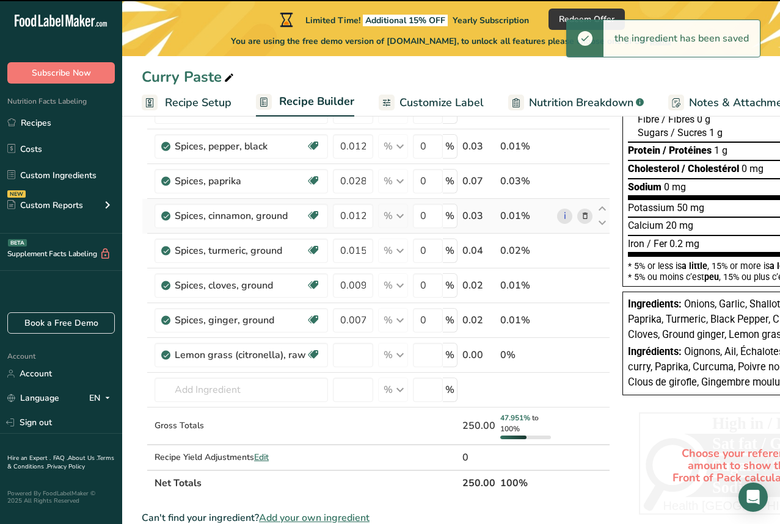
type input "0"
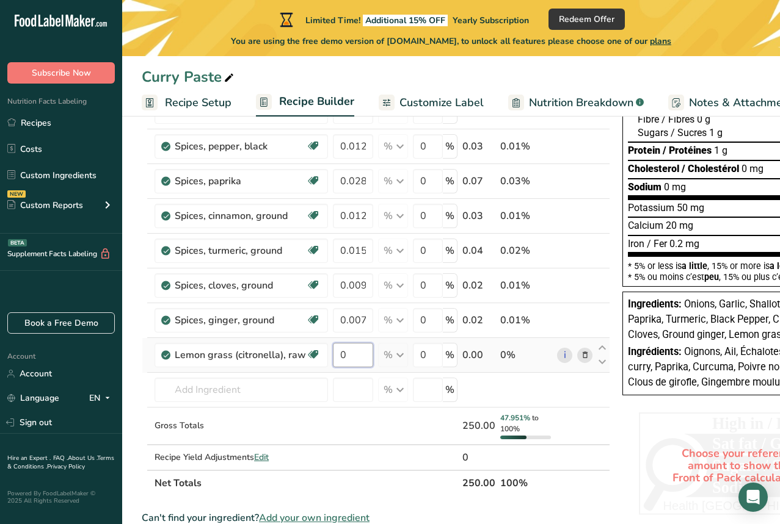
click at [349, 356] on input "0" at bounding box center [353, 355] width 40 height 24
type input "0.012"
click at [286, 386] on div "Ingredient * Amount * Unit * Waste * .a-a{fill:#347362;}.b-a{fill:#fff;} Grams …" at bounding box center [376, 230] width 468 height 532
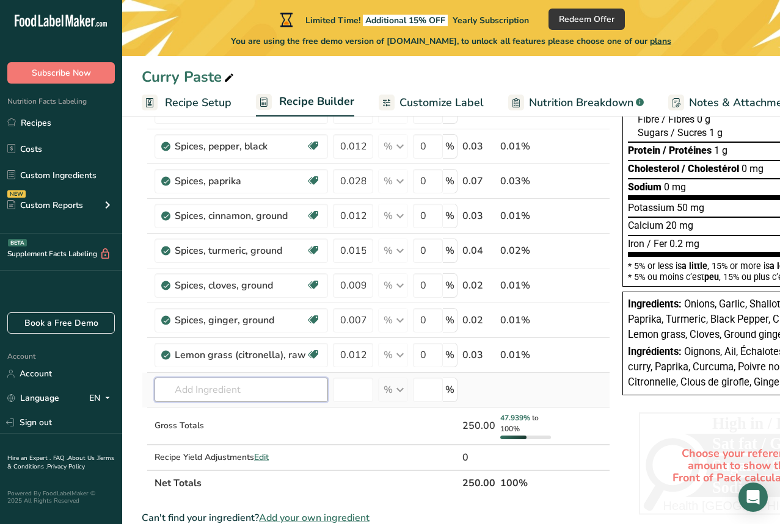
click at [292, 390] on input "text" at bounding box center [240, 390] width 173 height 24
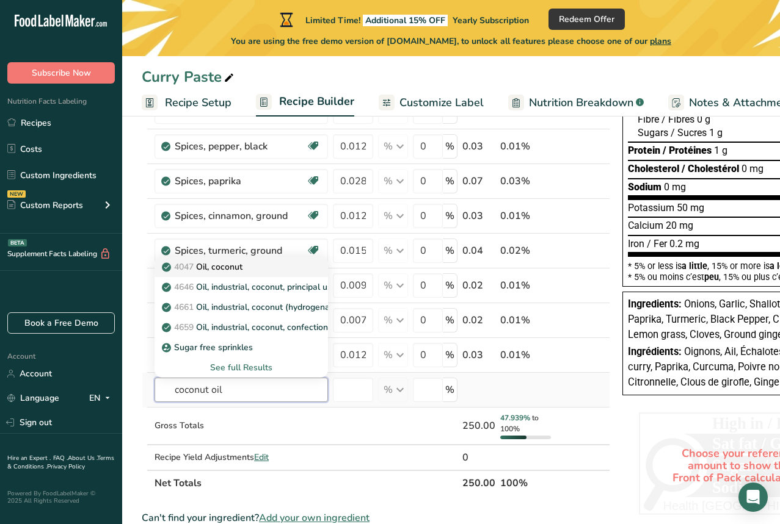
type input "coconut oil"
click at [232, 269] on p "4047 Oil, coconut" at bounding box center [203, 267] width 78 height 13
type input "Oil, coconut"
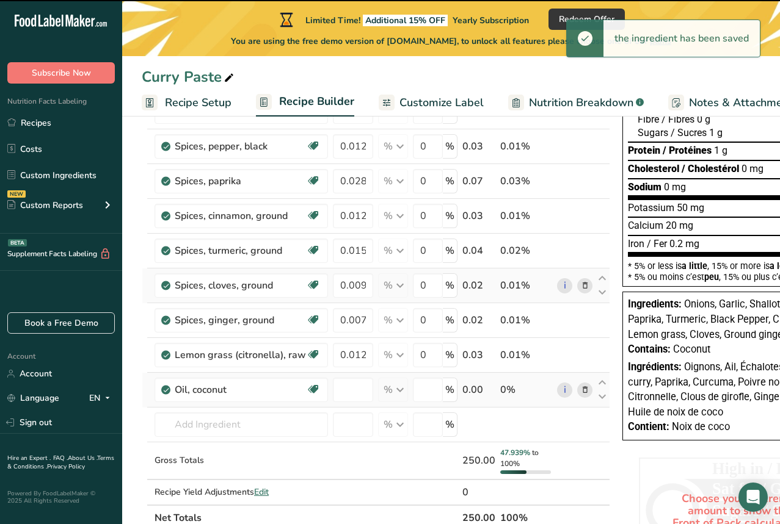
type input "0"
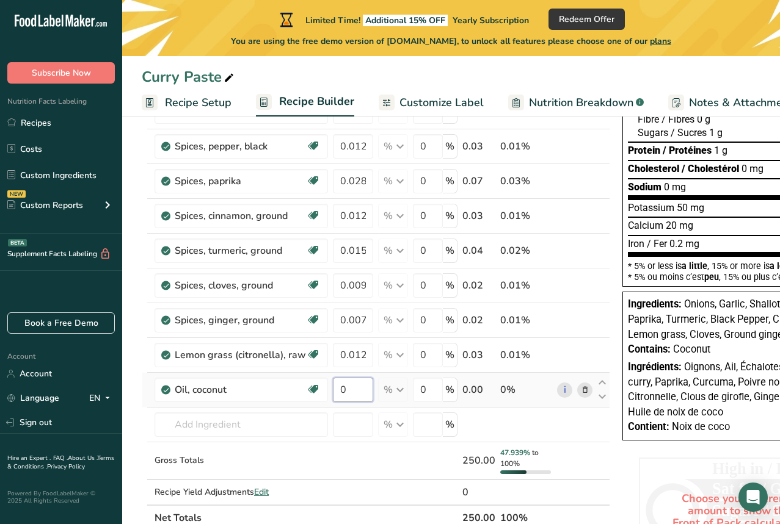
click at [350, 389] on input "0" at bounding box center [353, 390] width 40 height 24
type input "34"
click at [253, 424] on div "Ingredient * Amount * Unit * Waste * .a-a{fill:#347362;}.b-a{fill:#fff;} Grams …" at bounding box center [376, 247] width 468 height 567
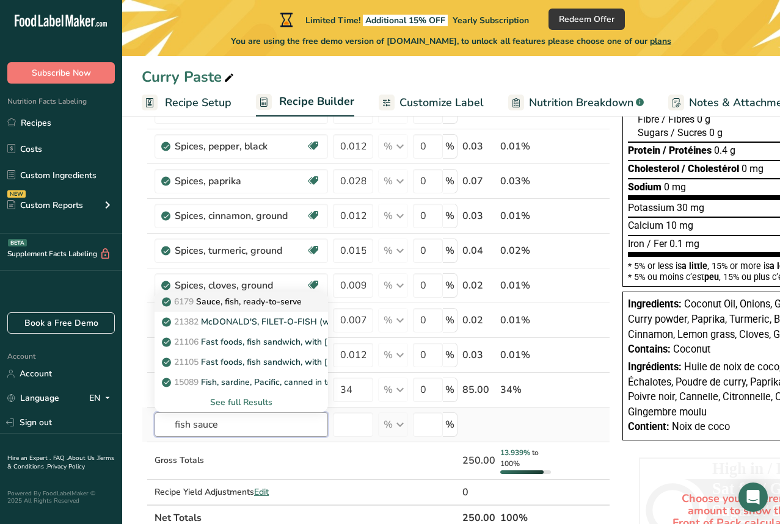
type input "fish sauce"
click at [302, 304] on p "6179 Sauce, fish, ready-to-serve" at bounding box center [232, 301] width 137 height 13
type input "Sauce, fish, ready-to-serve"
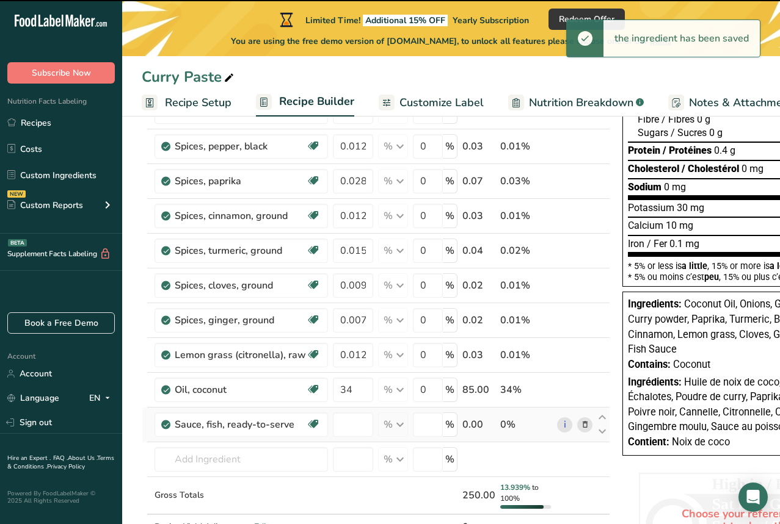
type input "0"
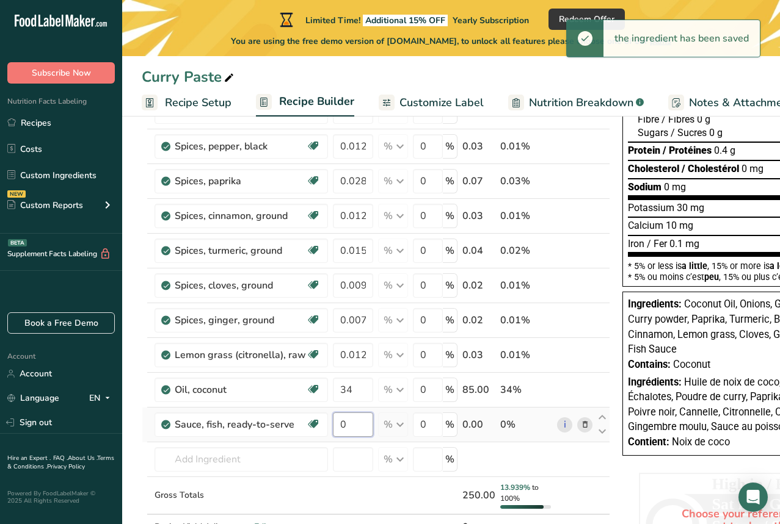
click at [355, 428] on input "0" at bounding box center [353, 425] width 40 height 24
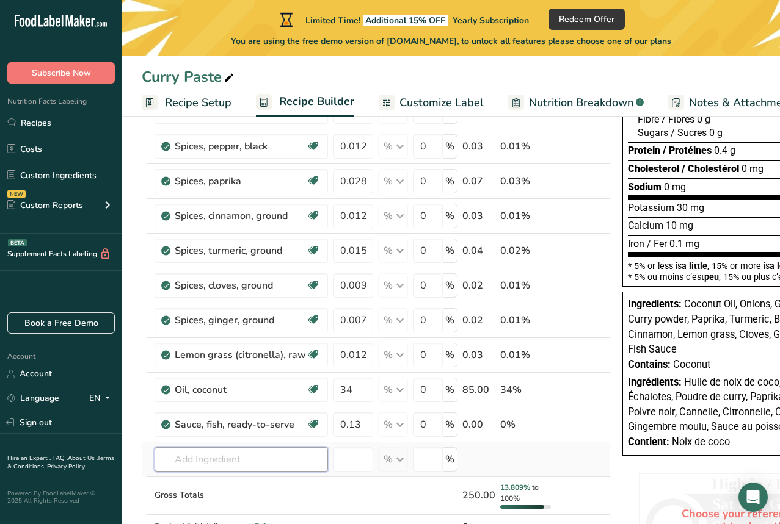
click at [262, 454] on div "Ingredient * Amount * Unit * Waste * .a-a{fill:#347362;}.b-a{fill:#fff;} Grams …" at bounding box center [376, 265] width 468 height 602
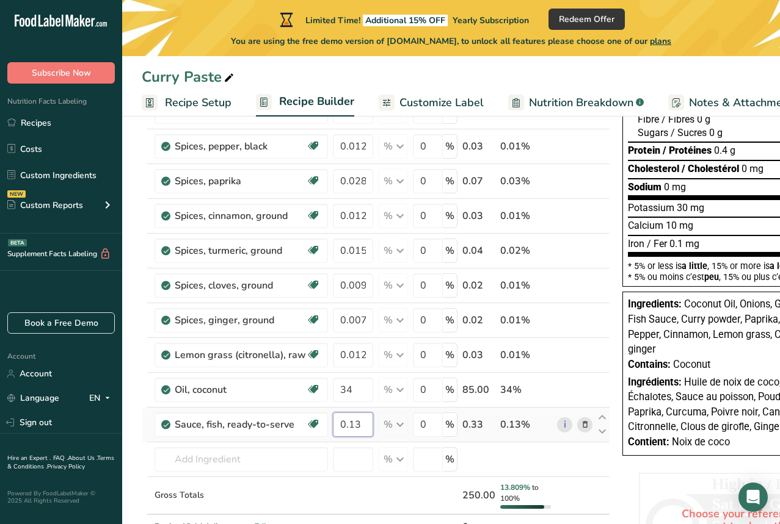
click at [349, 424] on input "0.13" at bounding box center [353, 425] width 40 height 24
type input "1"
type input "13"
click at [265, 468] on div "Ingredient * Amount * Unit * Waste * .a-a{fill:#347362;}.b-a{fill:#fff;} Grams …" at bounding box center [376, 265] width 468 height 602
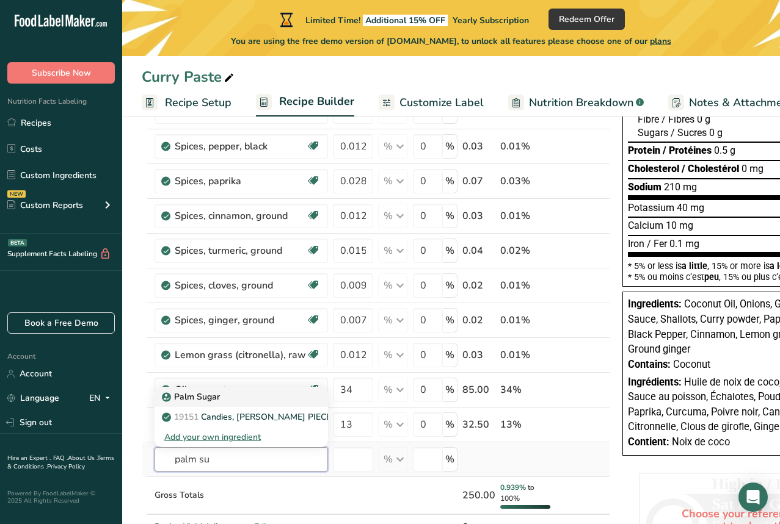
type input "palm su"
click at [219, 400] on p "Palm Sugar" at bounding box center [192, 397] width 56 height 13
type input "Palm Sugar"
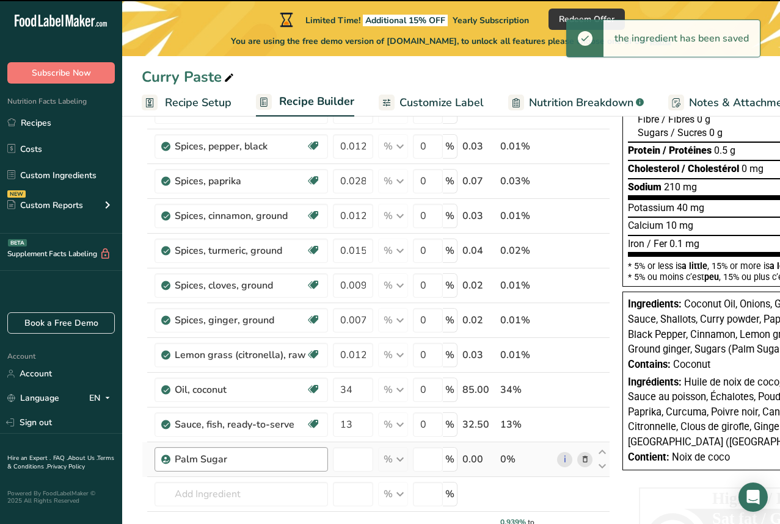
type input "0"
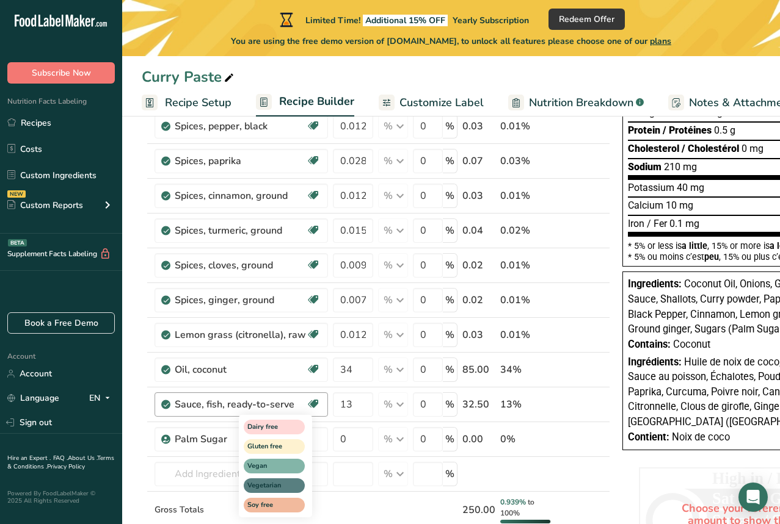
scroll to position [298, 0]
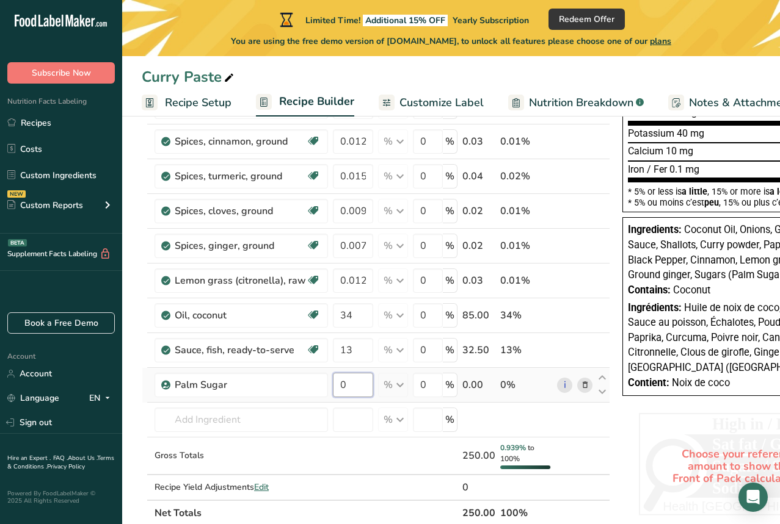
click at [351, 384] on input "0" at bounding box center [353, 385] width 40 height 24
type input "9.5"
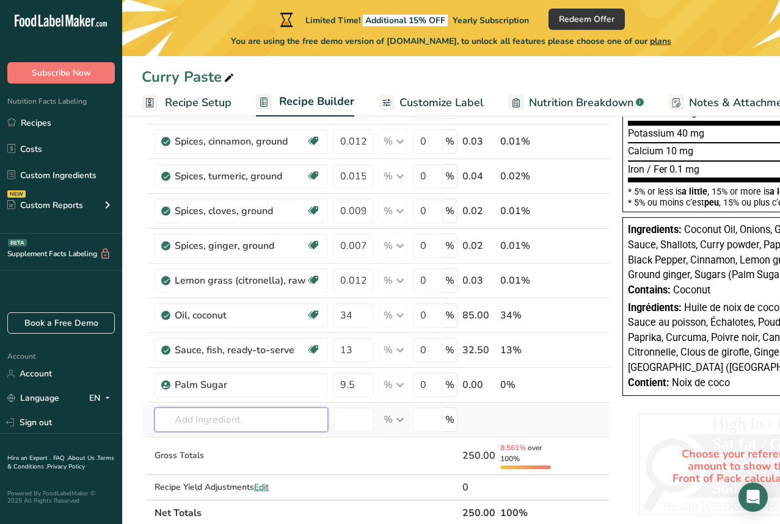
click at [287, 414] on div "Ingredient * Amount * Unit * Waste * .a-a{fill:#347362;}.b-a{fill:#fff;} Grams …" at bounding box center [376, 208] width 468 height 637
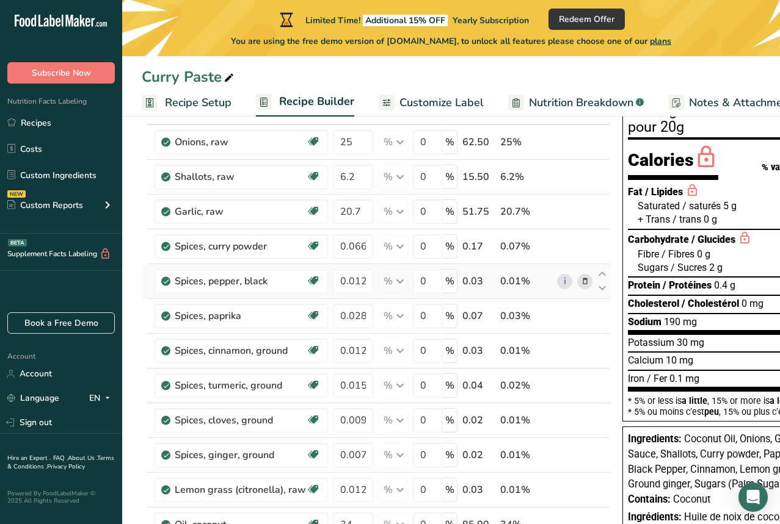
scroll to position [72, 0]
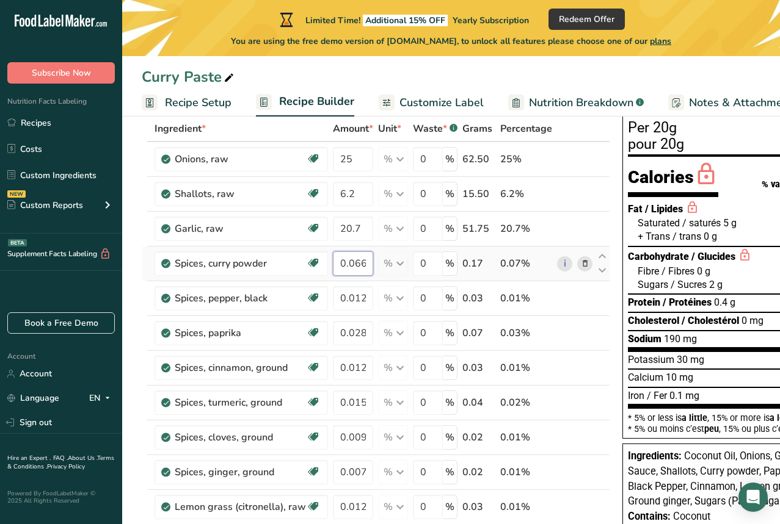
click at [353, 264] on input "0.066" at bounding box center [353, 263] width 40 height 24
click at [344, 264] on input "66" at bounding box center [353, 263] width 40 height 24
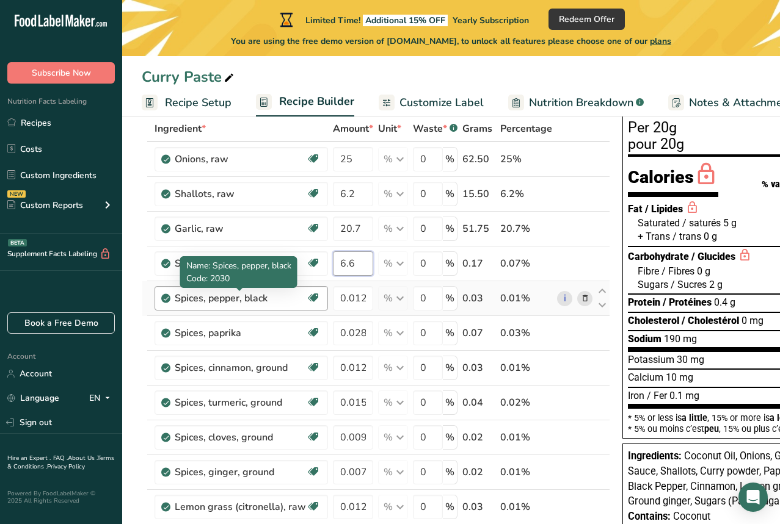
type input "6.6"
click at [290, 302] on div "Ingredient * Amount * Unit * Waste * .a-a{fill:#347362;}.b-a{fill:#fff;} Grams …" at bounding box center [376, 434] width 468 height 637
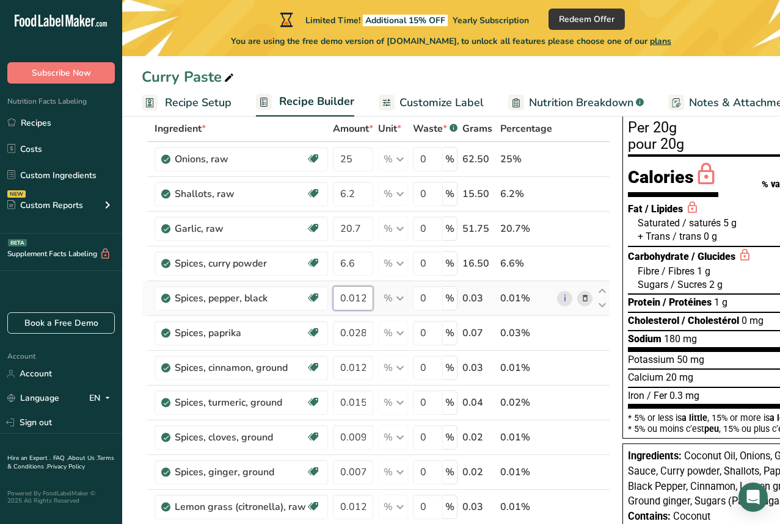
drag, startPoint x: 352, startPoint y: 299, endPoint x: 367, endPoint y: 302, distance: 15.6
click at [352, 299] on input "0.012" at bounding box center [353, 298] width 40 height 24
click at [345, 297] on input "12" at bounding box center [353, 298] width 40 height 24
type input "1.18"
click at [365, 331] on div "Ingredient * Amount * Unit * Waste * .a-a{fill:#347362;}.b-a{fill:#fff;} Grams …" at bounding box center [376, 434] width 468 height 637
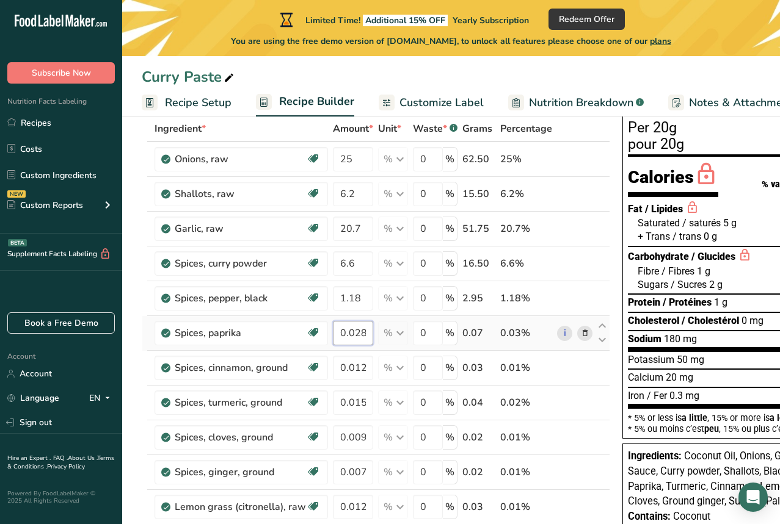
click at [351, 333] on input "0.028" at bounding box center [353, 333] width 40 height 24
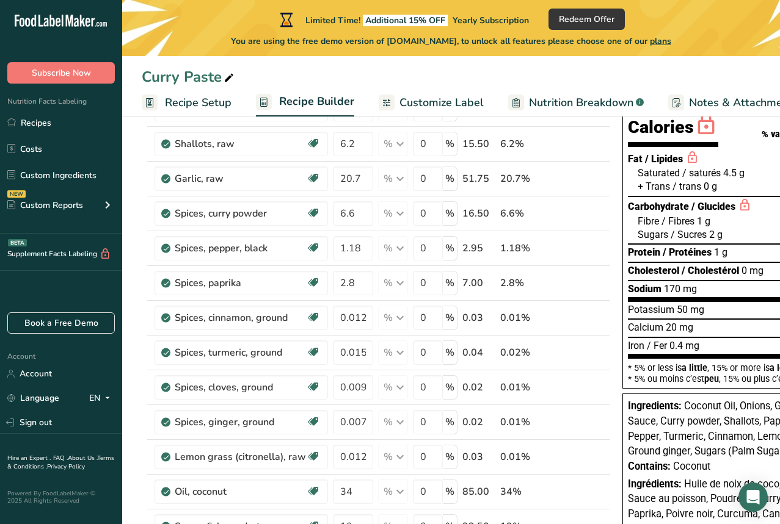
scroll to position [125, 0]
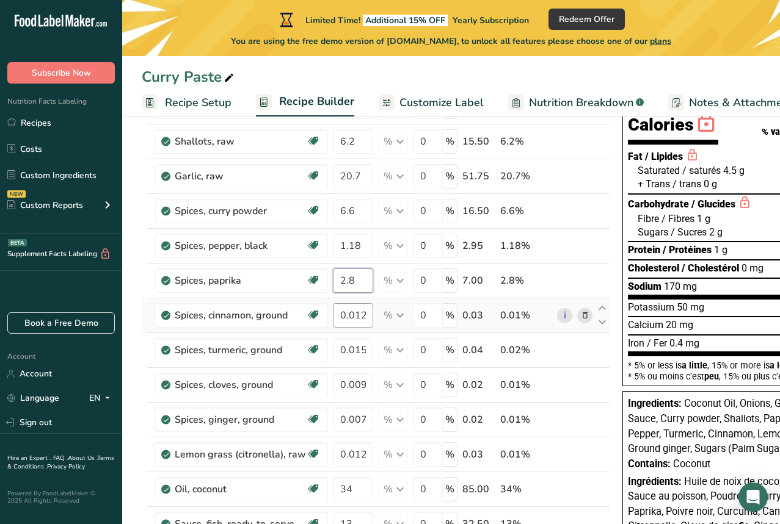
type input "2.8"
click at [353, 316] on div "Ingredient * Amount * Unit * Waste * .a-a{fill:#347362;}.b-a{fill:#fff;} Grams …" at bounding box center [376, 381] width 468 height 637
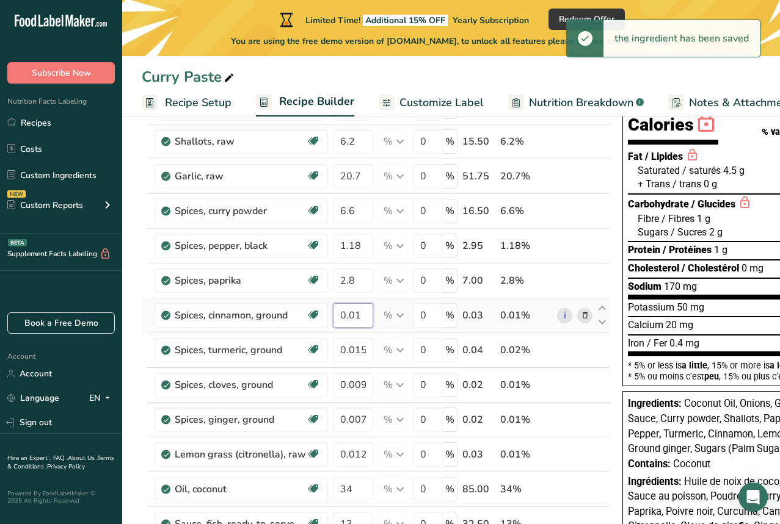
click at [358, 315] on input "0.01" at bounding box center [353, 315] width 40 height 24
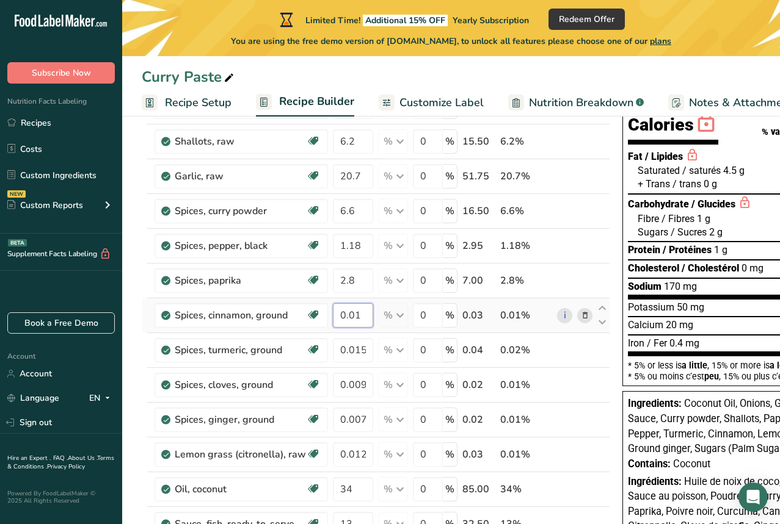
drag, startPoint x: 363, startPoint y: 314, endPoint x: 333, endPoint y: 317, distance: 29.4
click at [333, 317] on input "0.01" at bounding box center [353, 315] width 40 height 24
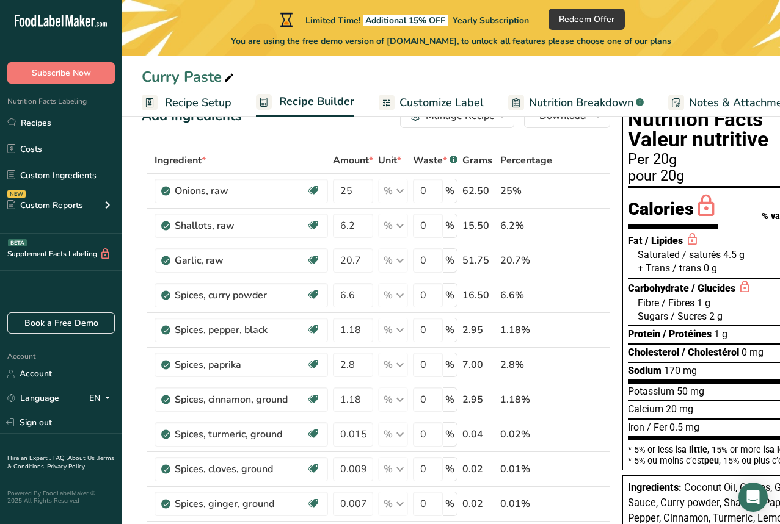
scroll to position [38, 0]
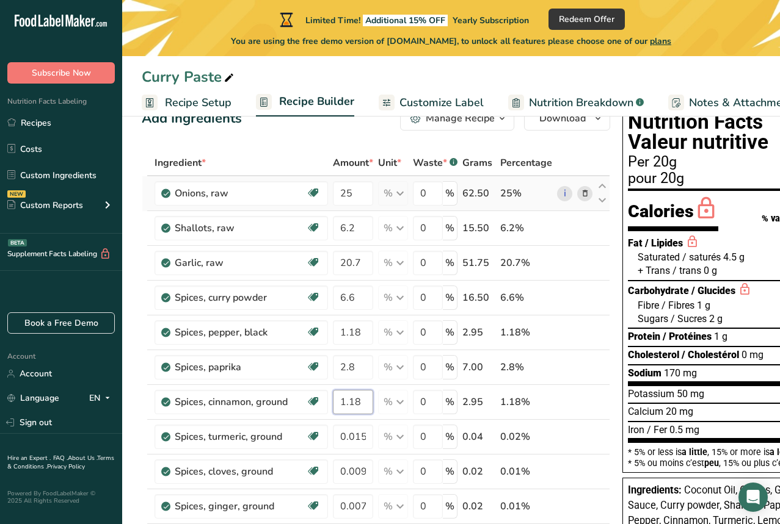
type input "1.18"
click at [399, 194] on div "Ingredient * Amount * Unit * Waste * .a-a{fill:#347362;}.b-a{fill:#fff;} Grams …" at bounding box center [376, 468] width 468 height 637
click at [396, 194] on div "% Portions 1 cup, chopped 1 cup, sliced 1 tbsp chopped See more Weight Units g …" at bounding box center [393, 193] width 30 height 24
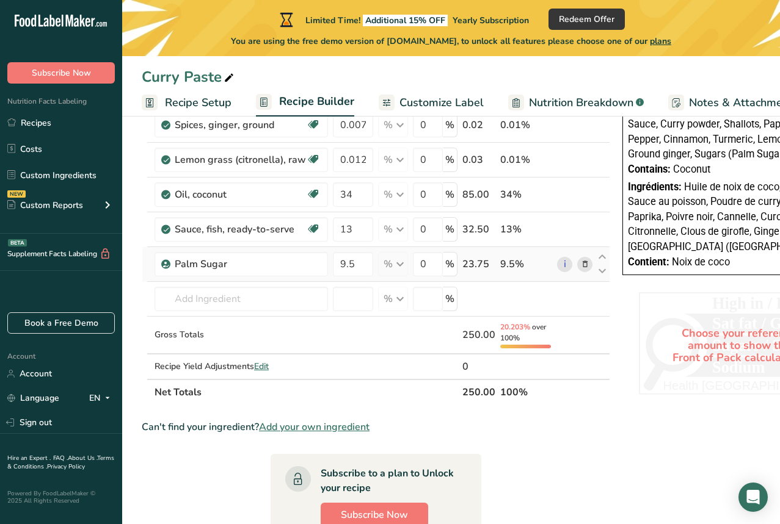
scroll to position [422, 0]
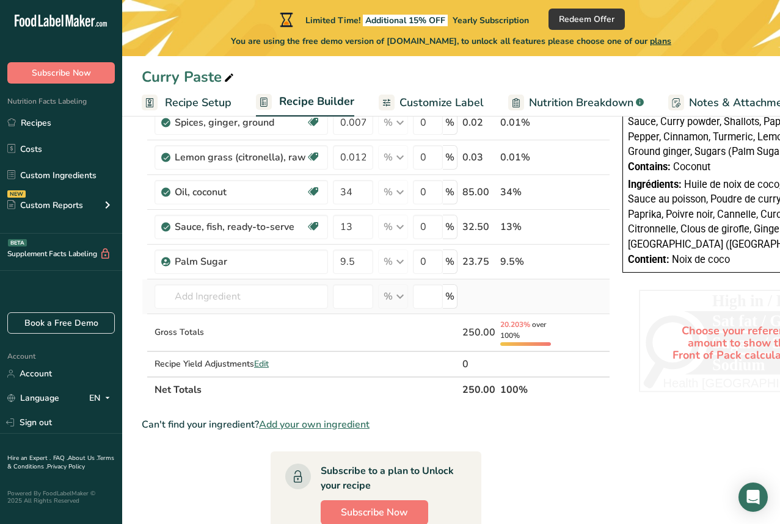
click at [399, 297] on div "% Weight Units g kg mg See more Volume Units l Volume units require a density c…" at bounding box center [393, 296] width 30 height 24
click at [354, 297] on input "number" at bounding box center [353, 296] width 40 height 24
click at [401, 297] on div "% Weight Units g kg mg See more Volume Units l Volume units require a density c…" at bounding box center [393, 296] width 30 height 24
click at [251, 296] on input "text" at bounding box center [240, 296] width 173 height 24
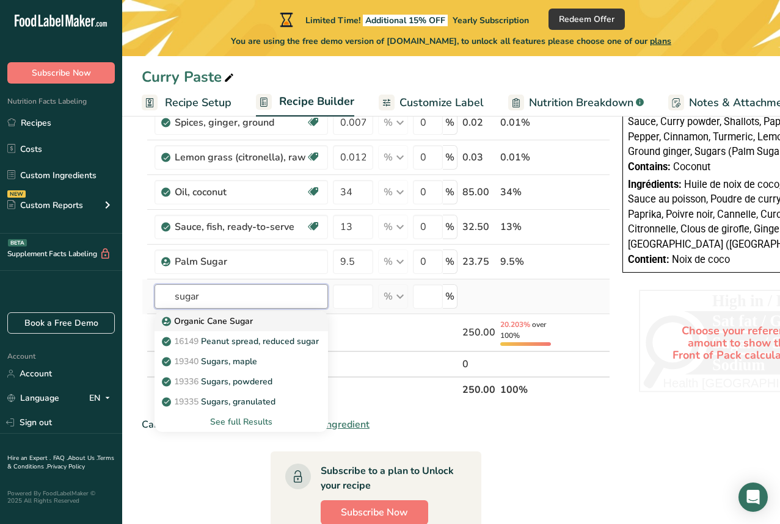
type input "sugar"
click at [252, 327] on div "Organic Cane Sugar" at bounding box center [231, 321] width 134 height 13
type input "Organic Cane Sugar"
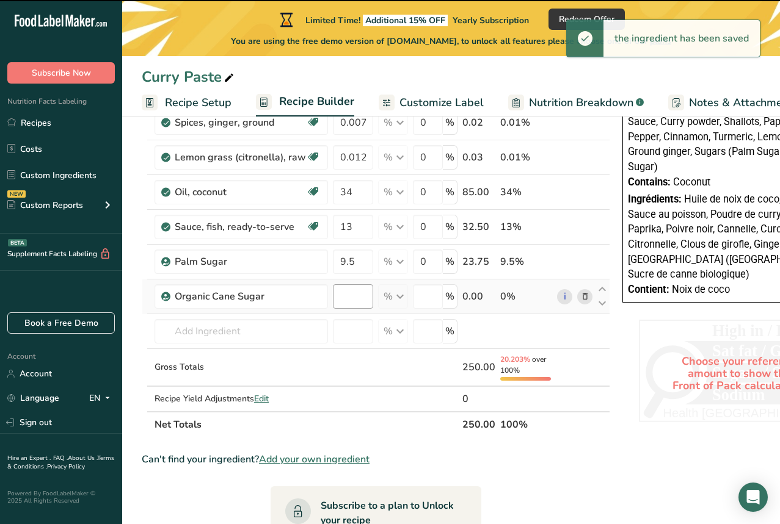
type input "0"
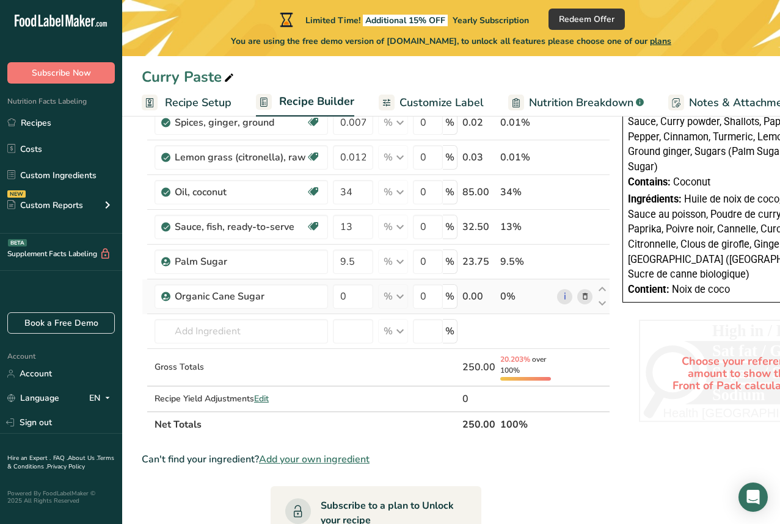
click at [393, 297] on div "% Weight Units g kg mg See more Volume Units l Volume units require a density c…" at bounding box center [393, 296] width 30 height 24
click at [449, 297] on div "0 %" at bounding box center [435, 296] width 45 height 24
click at [504, 295] on div "0%" at bounding box center [526, 296] width 52 height 15
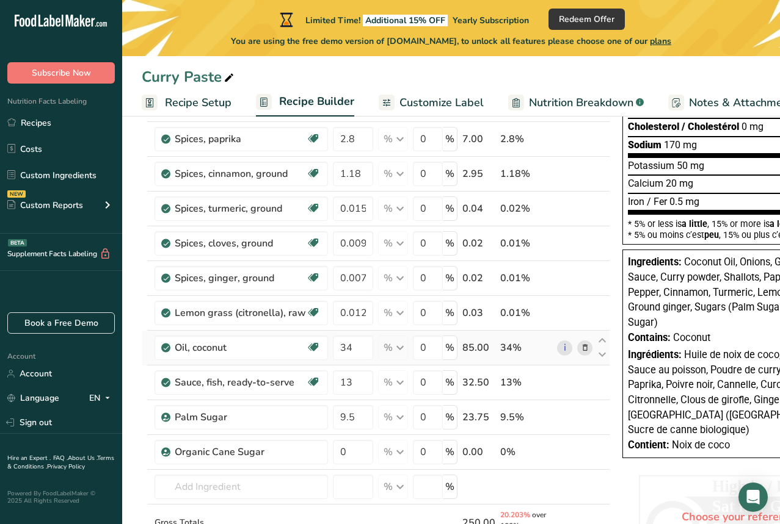
scroll to position [361, 0]
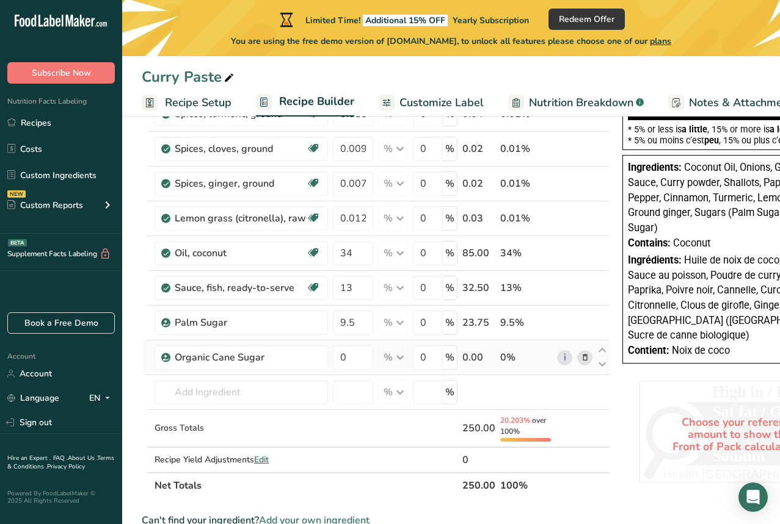
click at [581, 358] on icon at bounding box center [585, 358] width 9 height 13
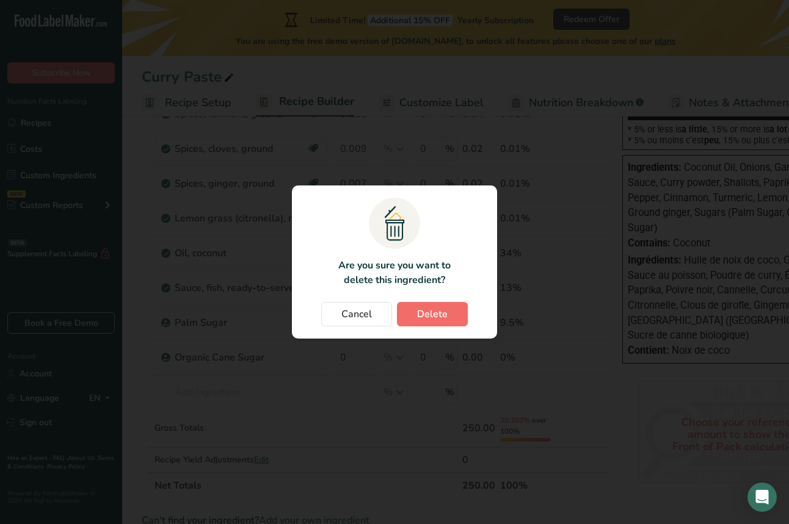
click at [444, 316] on span "Delete" at bounding box center [432, 314] width 31 height 15
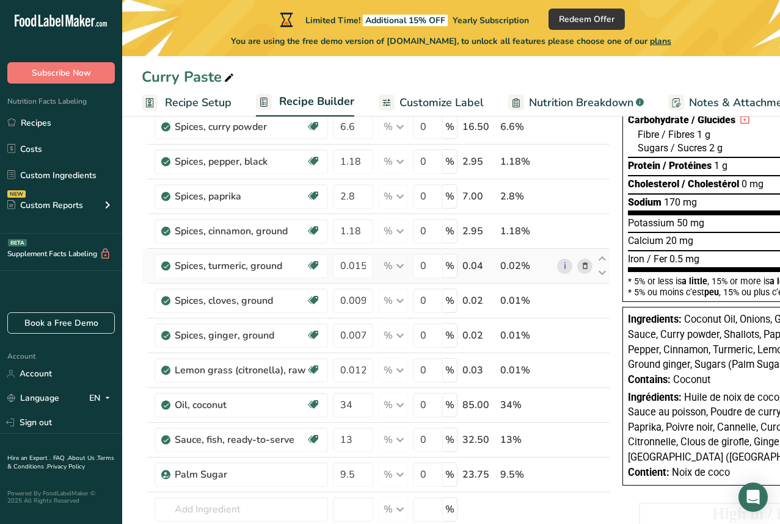
scroll to position [206, 0]
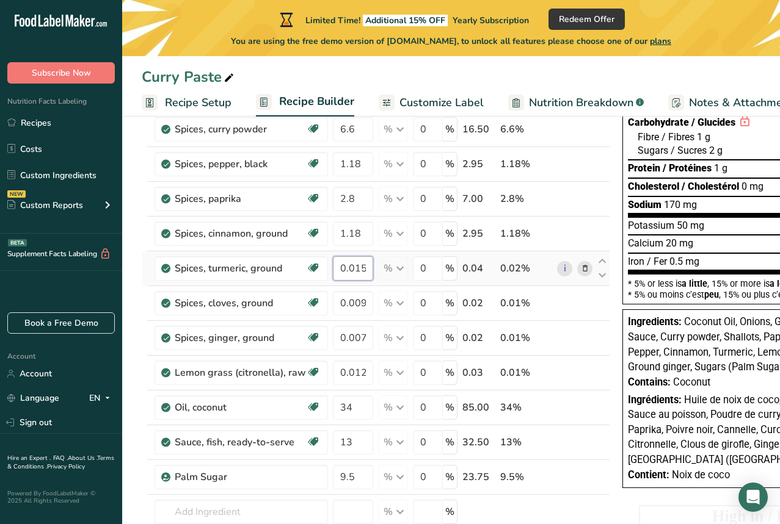
click at [364, 267] on input "0.015" at bounding box center [353, 268] width 40 height 24
type input "0"
type input "1.48"
click at [365, 305] on div "Ingredient * Amount * Unit * Waste * .a-a{fill:#347362;}.b-a{fill:#fff;} Grams …" at bounding box center [376, 300] width 468 height 637
click at [355, 303] on input "0.009" at bounding box center [353, 303] width 40 height 24
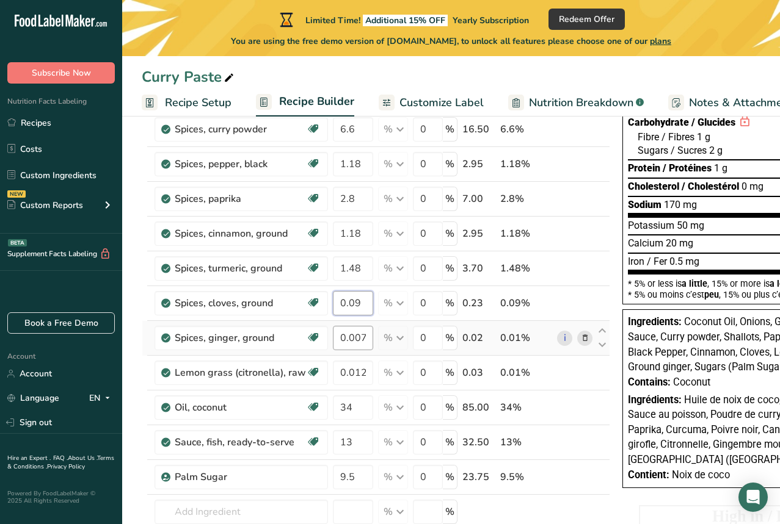
type input "0.09"
click at [358, 341] on div "Ingredient * Amount * Unit * Waste * .a-a{fill:#347362;}.b-a{fill:#fff;} Grams …" at bounding box center [376, 300] width 468 height 637
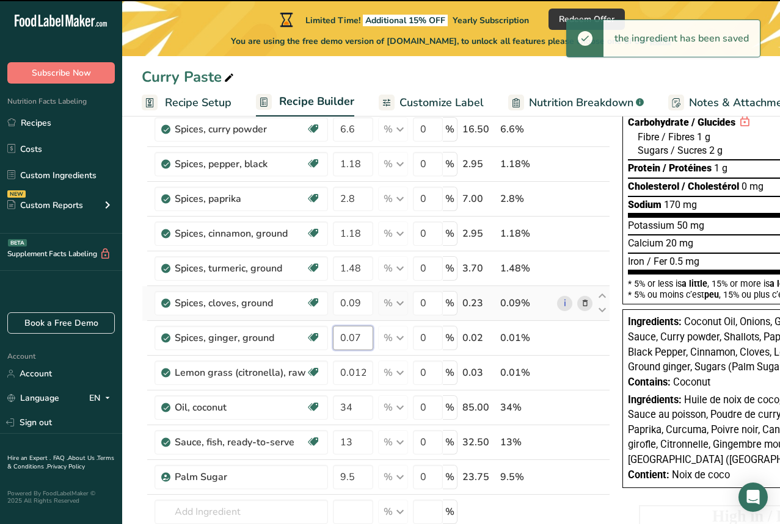
type input "0.007"
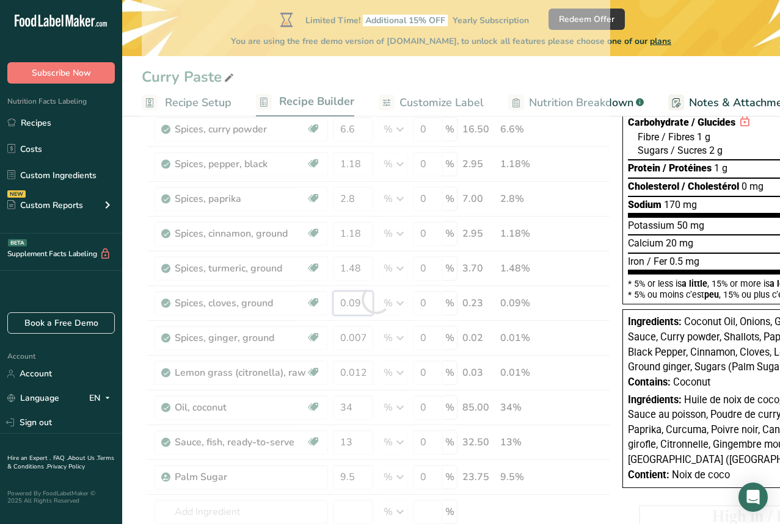
drag, startPoint x: 353, startPoint y: 305, endPoint x: 363, endPoint y: 306, distance: 9.8
click at [353, 305] on div "Ingredient * Amount * Unit * Waste * .a-a{fill:#347362;}.b-a{fill:#fff;} Grams …" at bounding box center [376, 300] width 468 height 637
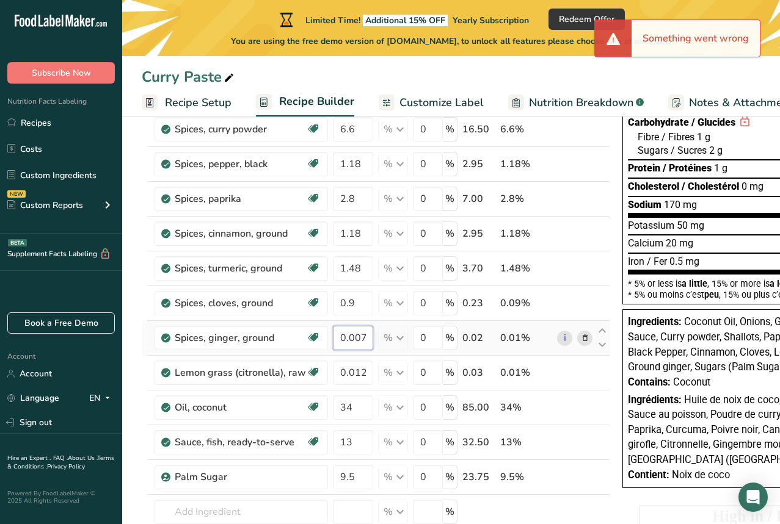
click at [358, 336] on div "Ingredient * Amount * Unit * Waste * .a-a{fill:#347362;}.b-a{fill:#fff;} Grams …" at bounding box center [376, 300] width 468 height 637
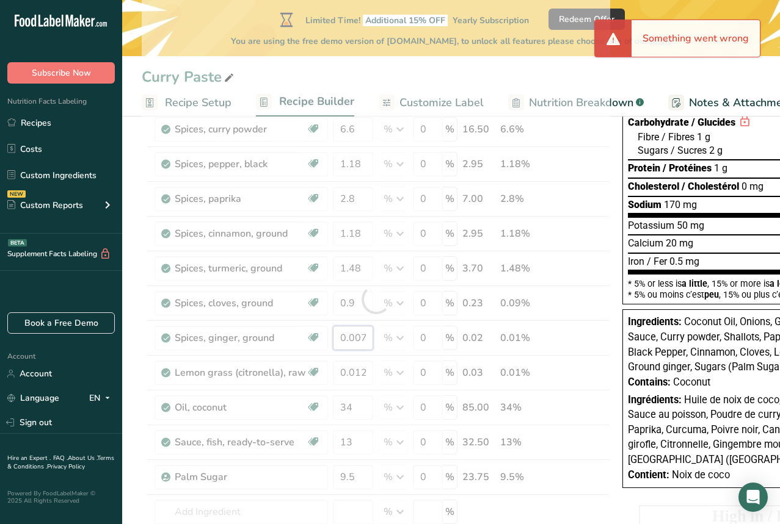
type input "0.09"
type input "0.007"
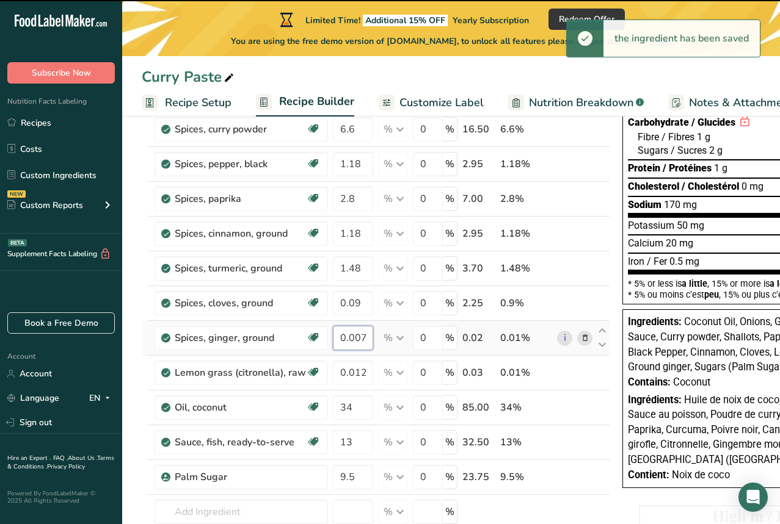
type input "0.9"
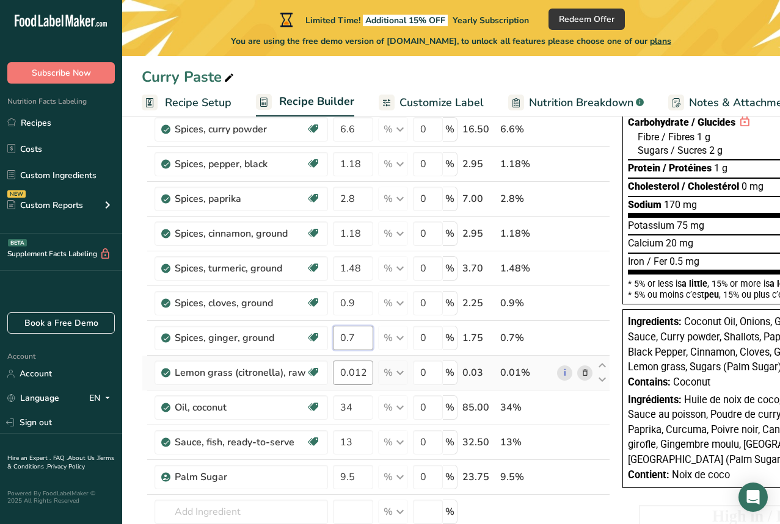
type input "0.7"
click at [352, 373] on div "Ingredient * Amount * Unit * Waste * .a-a{fill:#347362;}.b-a{fill:#fff;} Grams …" at bounding box center [376, 300] width 468 height 637
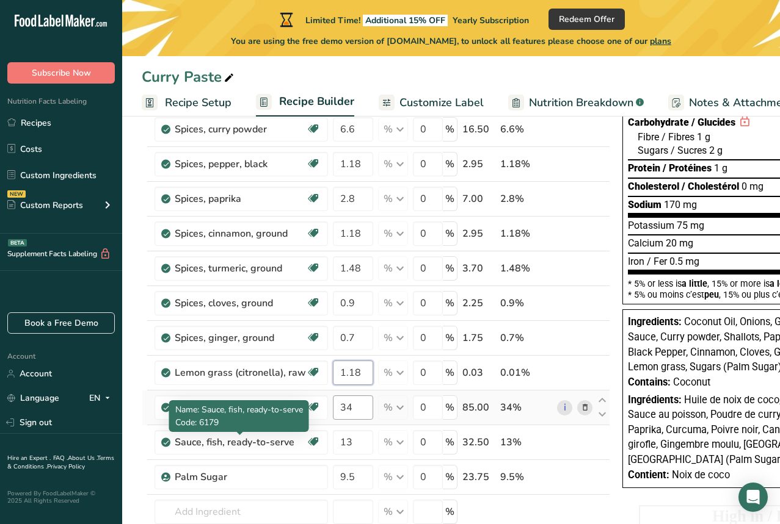
type input "1.18"
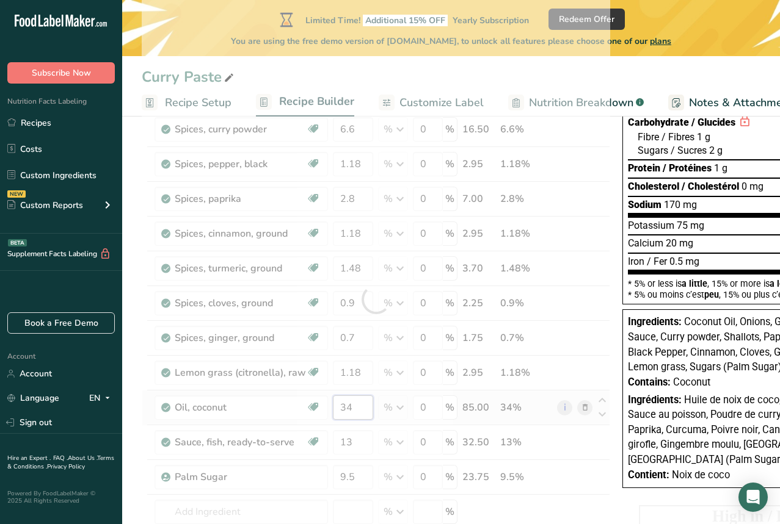
click at [353, 411] on div "Ingredient * Amount * Unit * Waste * .a-a{fill:#347362;}.b-a{fill:#fff;} Grams …" at bounding box center [376, 300] width 468 height 637
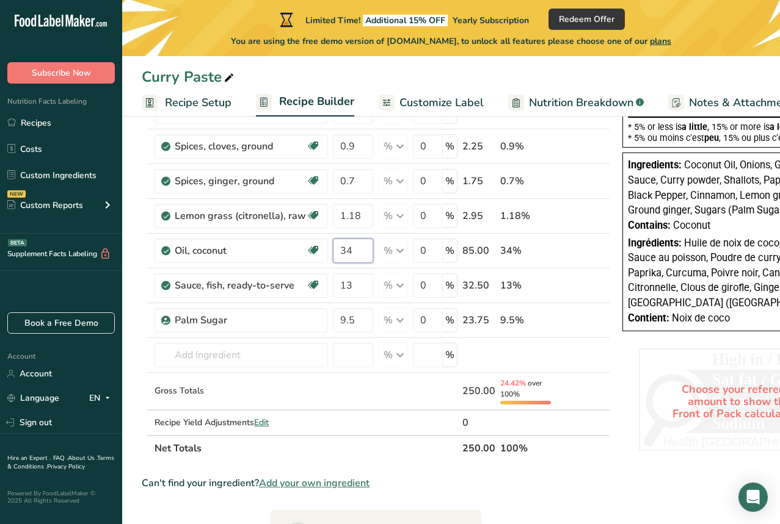
scroll to position [446, 0]
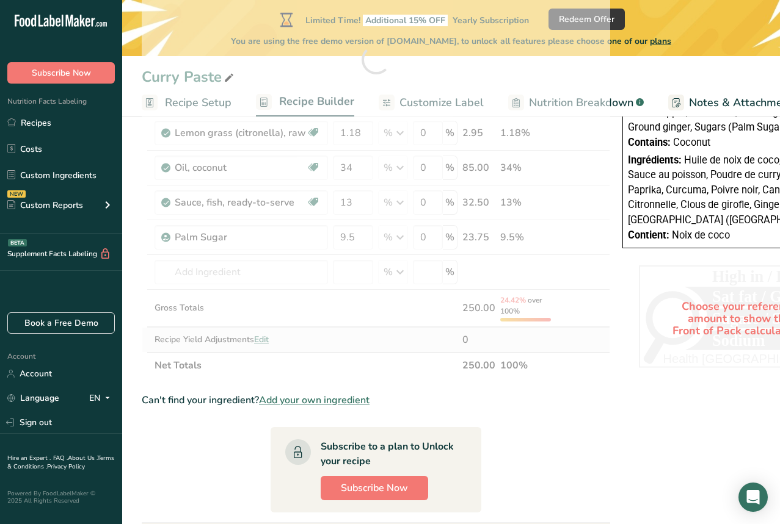
click at [267, 339] on div "Ingredient * Amount * Unit * Waste * .a-a{fill:#347362;}.b-a{fill:#fff;} Grams …" at bounding box center [376, 60] width 468 height 637
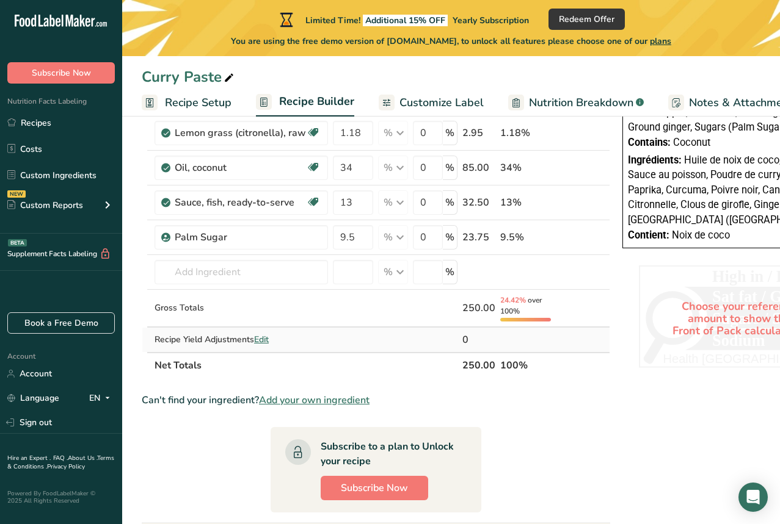
click at [268, 341] on span "Edit" at bounding box center [261, 340] width 15 height 12
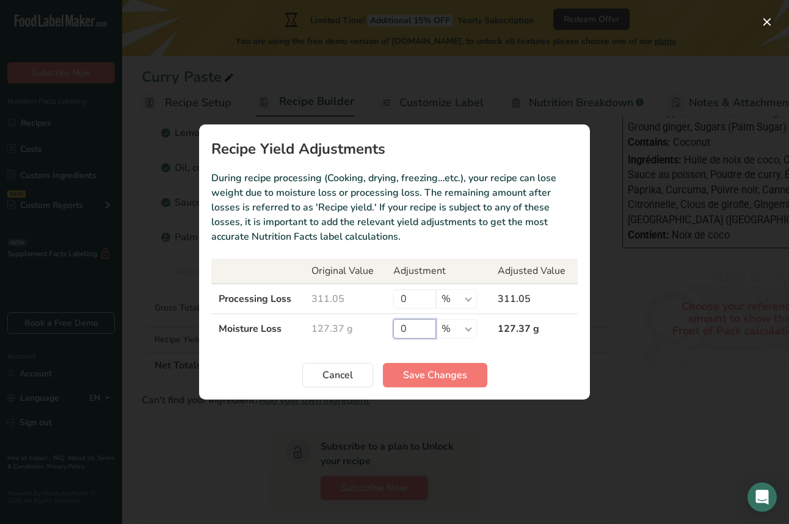
click at [416, 330] on input "0" at bounding box center [414, 329] width 43 height 20
type input "5"
click at [444, 378] on span "Save Changes" at bounding box center [435, 375] width 64 height 15
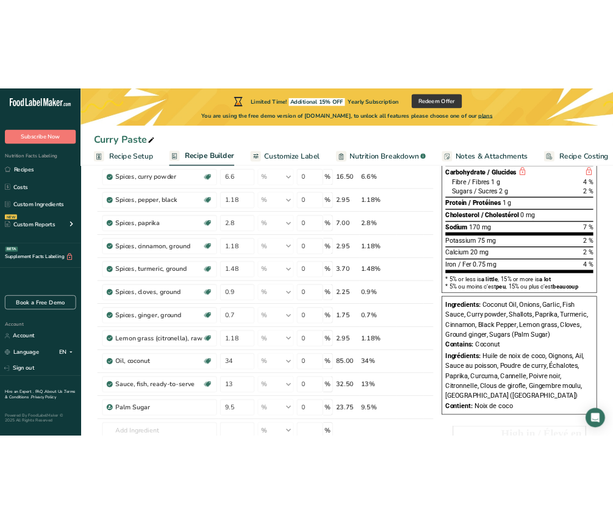
scroll to position [204, 0]
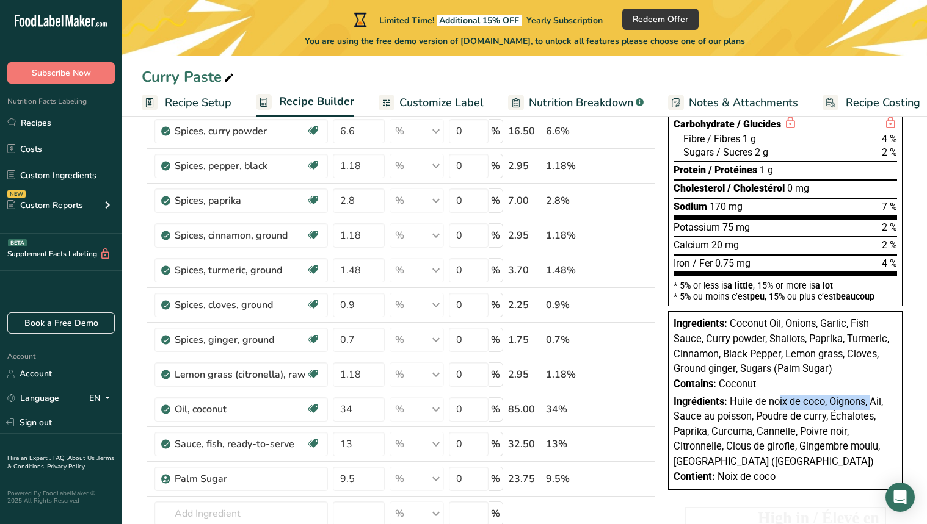
drag, startPoint x: 730, startPoint y: 393, endPoint x: 819, endPoint y: 395, distance: 89.1
click at [771, 396] on span "Huile de noix de coco, Oignons, Ail, Sauce au poisson, Poudre de curry, Échalot…" at bounding box center [777, 431] width 209 height 71
copy span "Huile de noix de coco"
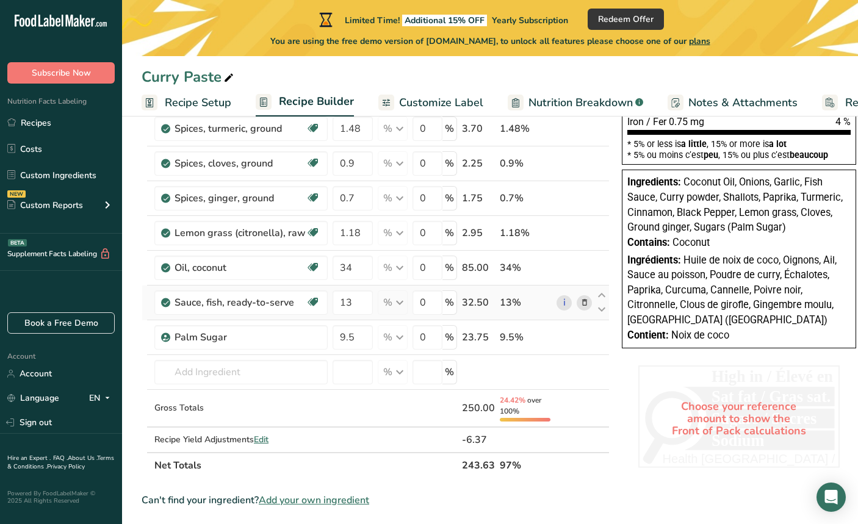
scroll to position [441, 0]
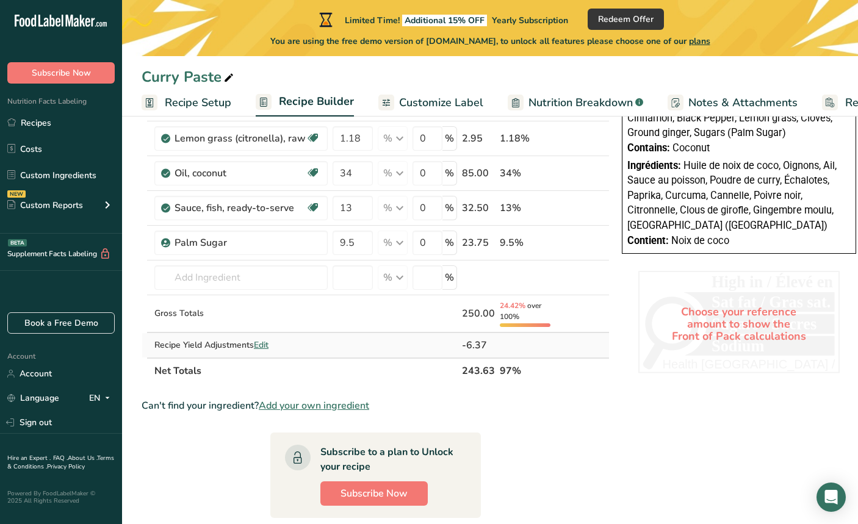
click at [269, 345] on span "Edit" at bounding box center [261, 345] width 15 height 12
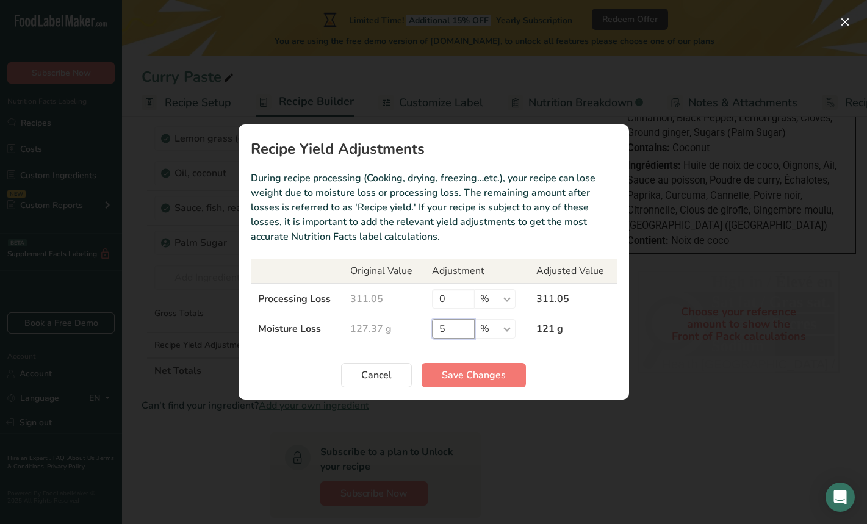
drag, startPoint x: 458, startPoint y: 330, endPoint x: 432, endPoint y: 330, distance: 26.2
click at [432, 330] on td "5 % g kg mg mcg lb oz" at bounding box center [477, 329] width 104 height 30
type input "0"
click at [461, 378] on span "Save Changes" at bounding box center [474, 375] width 64 height 15
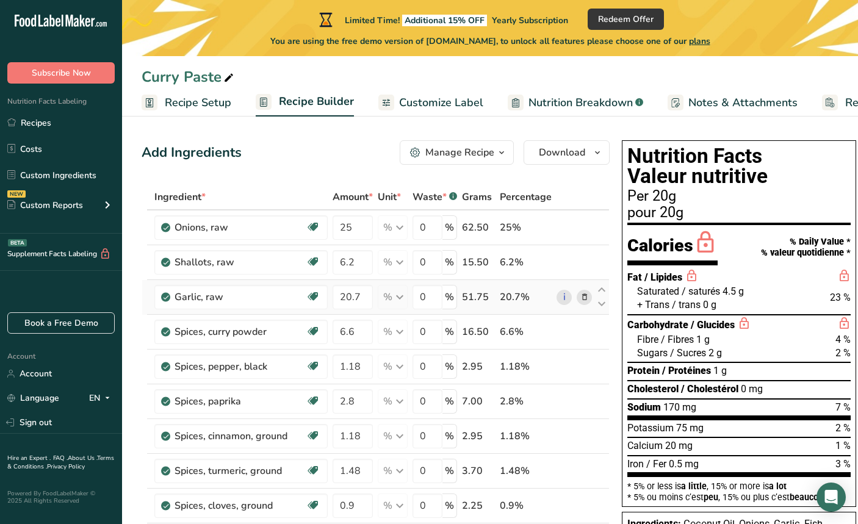
scroll to position [0, 0]
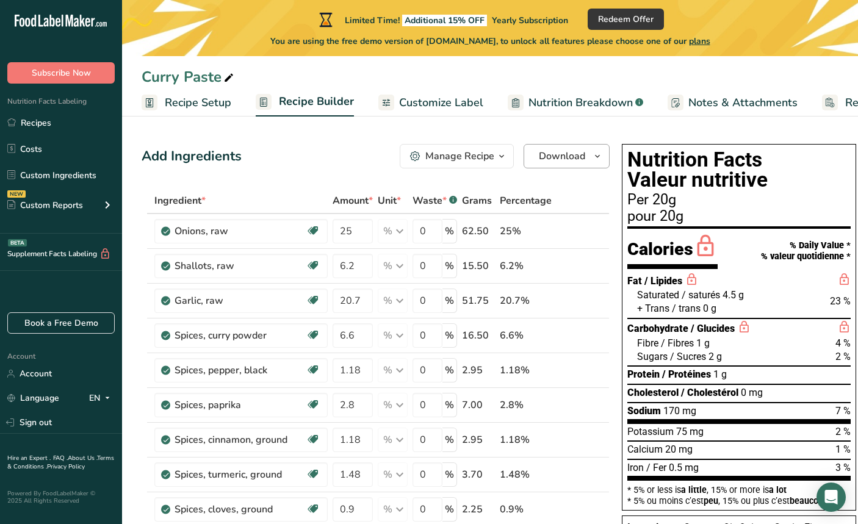
click at [593, 159] on icon "button" at bounding box center [598, 156] width 10 height 15
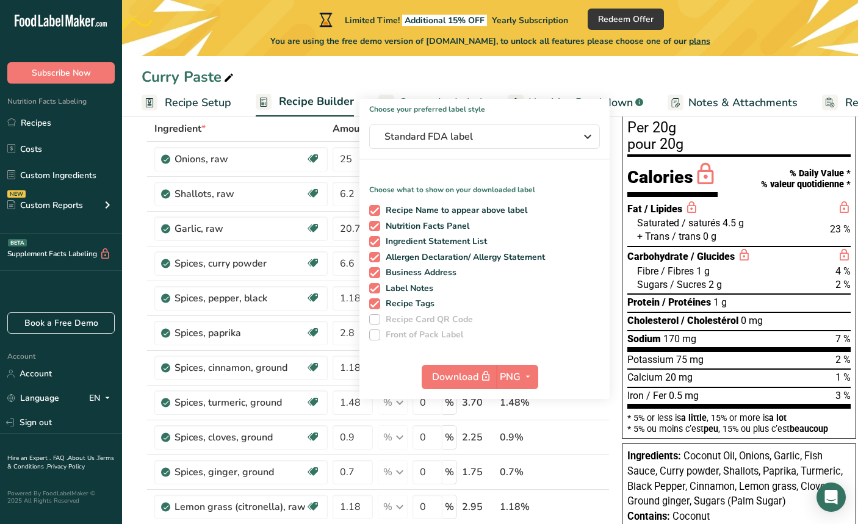
scroll to position [74, 0]
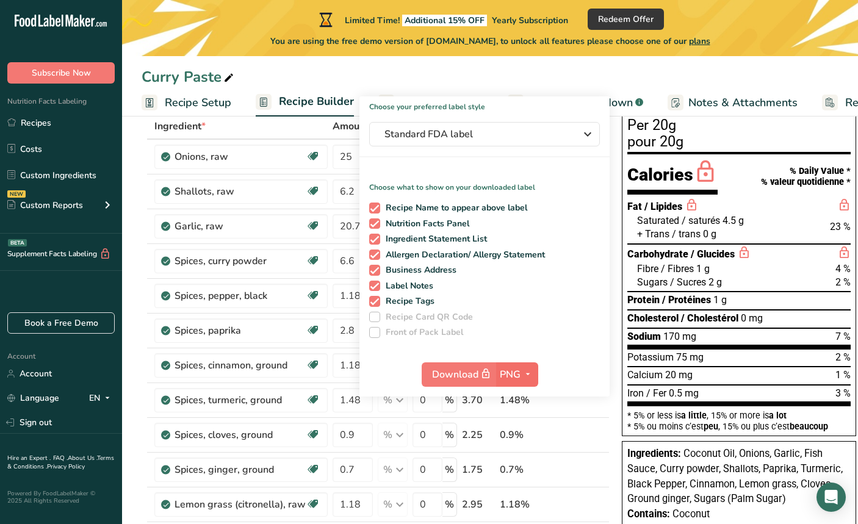
click at [526, 375] on icon "button" at bounding box center [528, 374] width 10 height 15
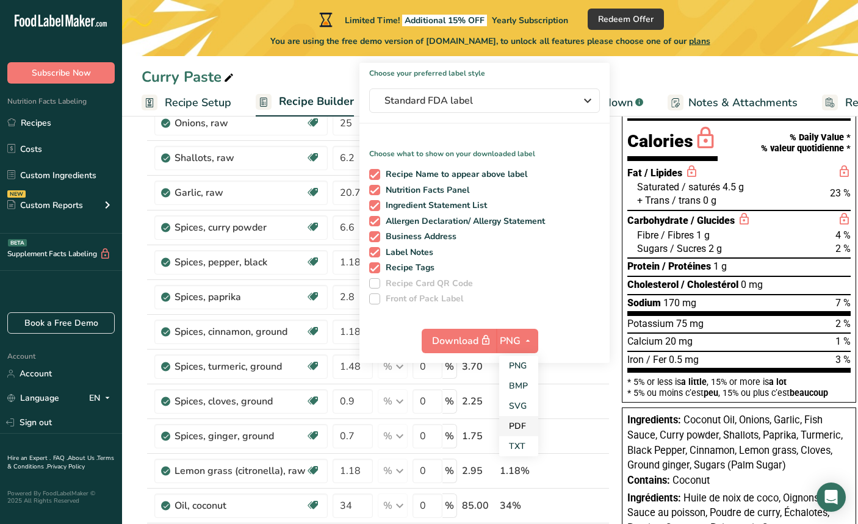
scroll to position [110, 0]
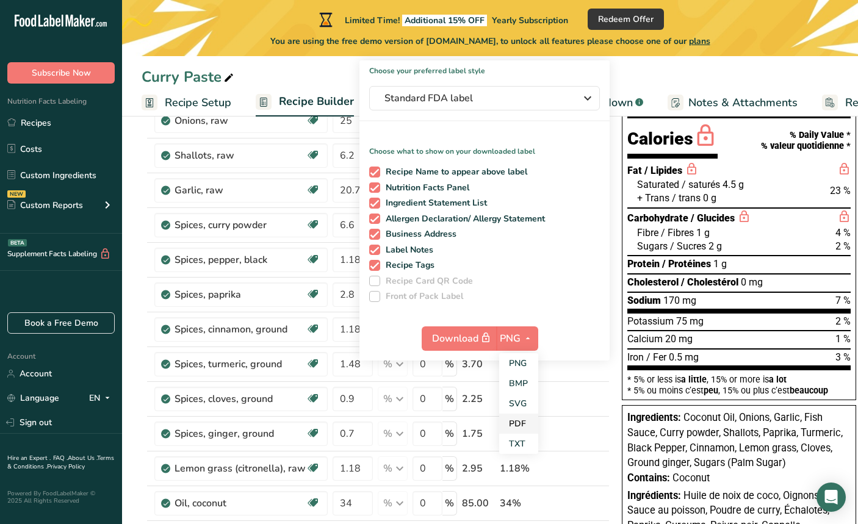
click at [517, 426] on link "PDF" at bounding box center [518, 424] width 39 height 20
click at [587, 98] on icon "button" at bounding box center [588, 98] width 15 height 22
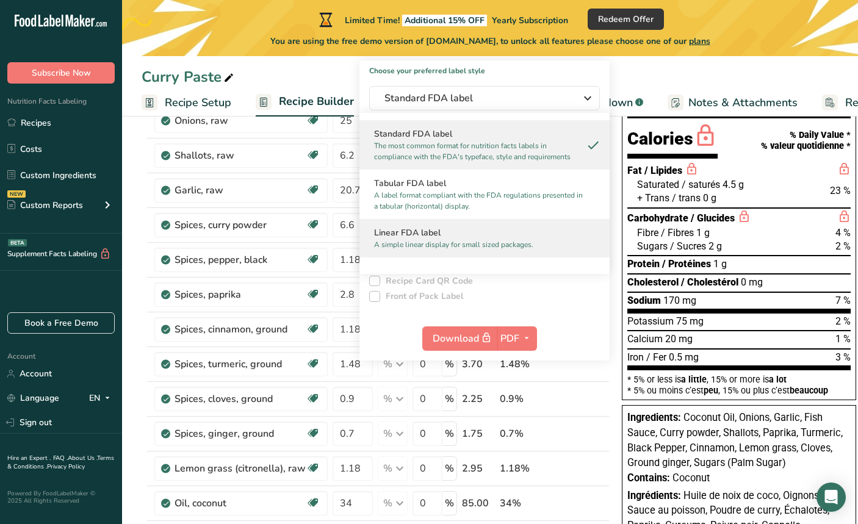
click at [570, 247] on p "A simple linear display for small sized packages." at bounding box center [479, 244] width 210 height 11
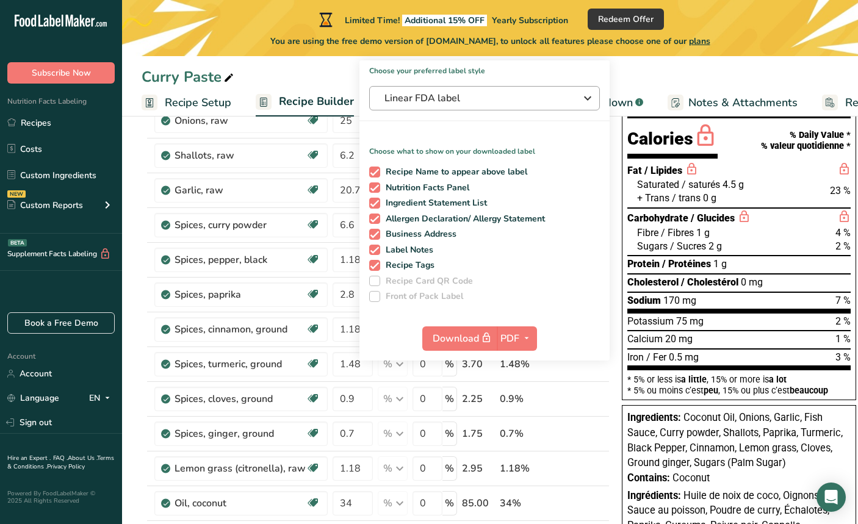
click at [584, 96] on icon "button" at bounding box center [588, 98] width 15 height 22
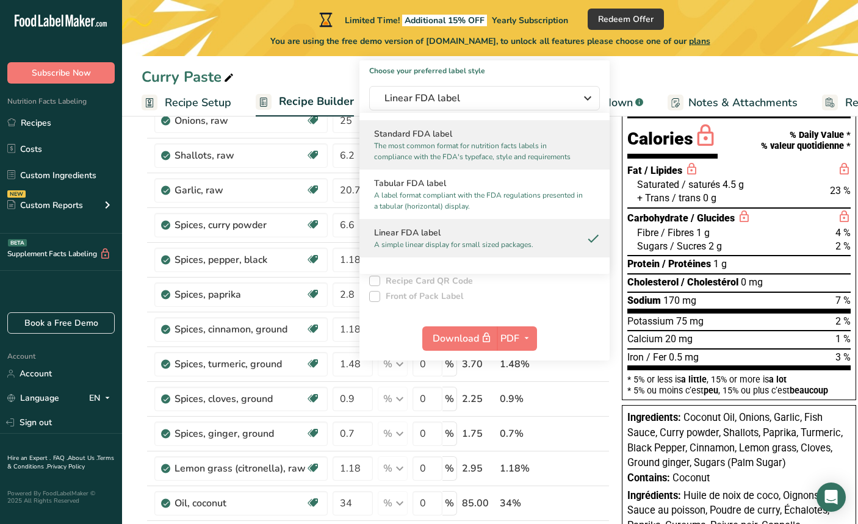
click at [566, 139] on h2 "Standard FDA label" at bounding box center [484, 134] width 221 height 13
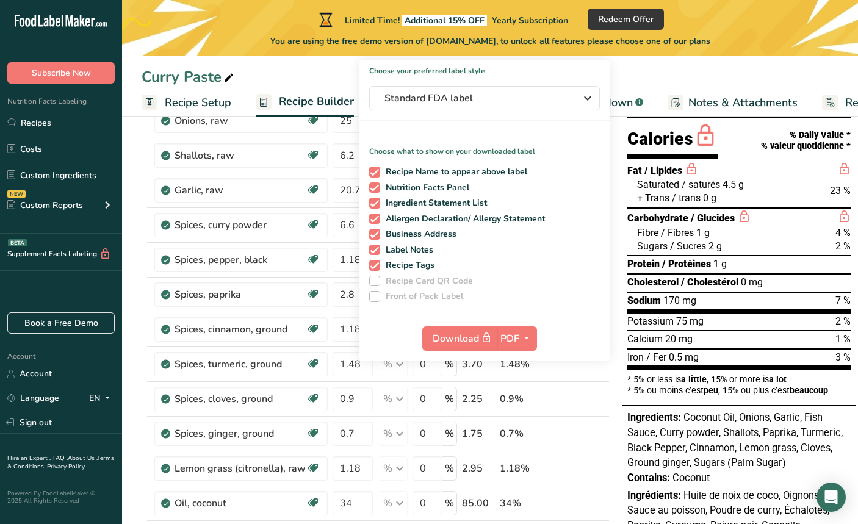
scroll to position [134, 0]
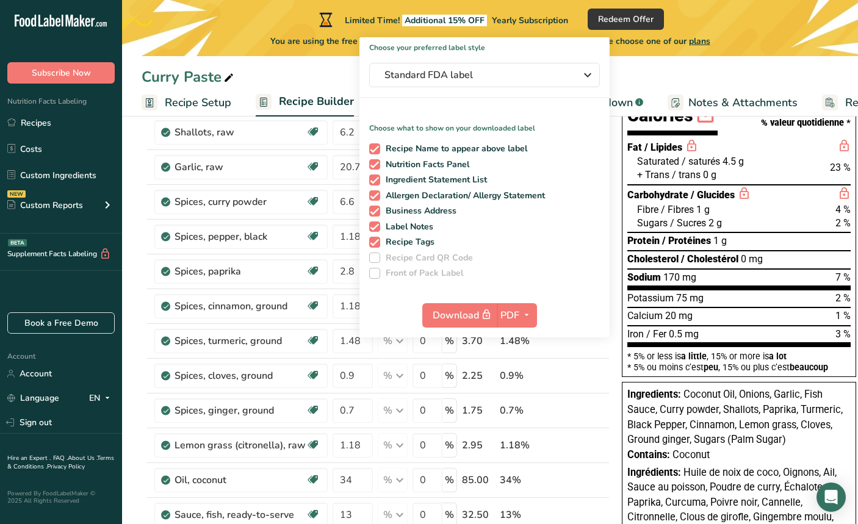
click at [311, 70] on div "Curry Paste" at bounding box center [490, 77] width 736 height 22
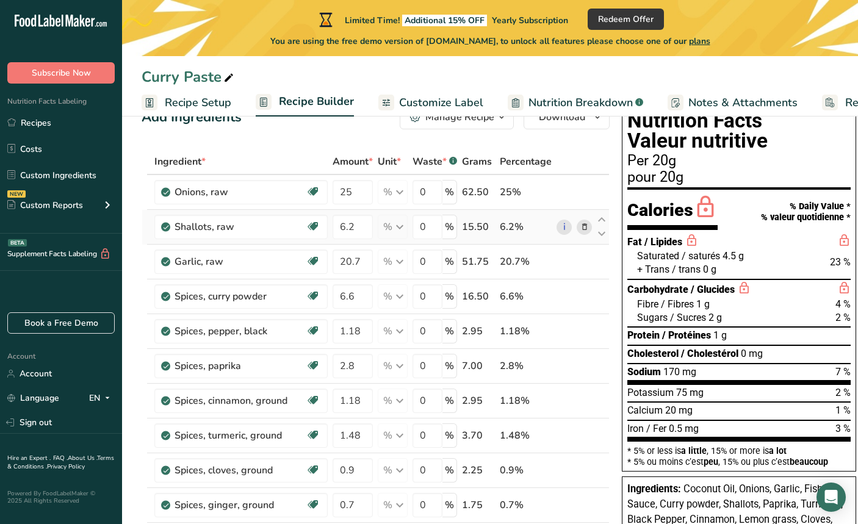
scroll to position [0, 0]
